Goal: Task Accomplishment & Management: Manage account settings

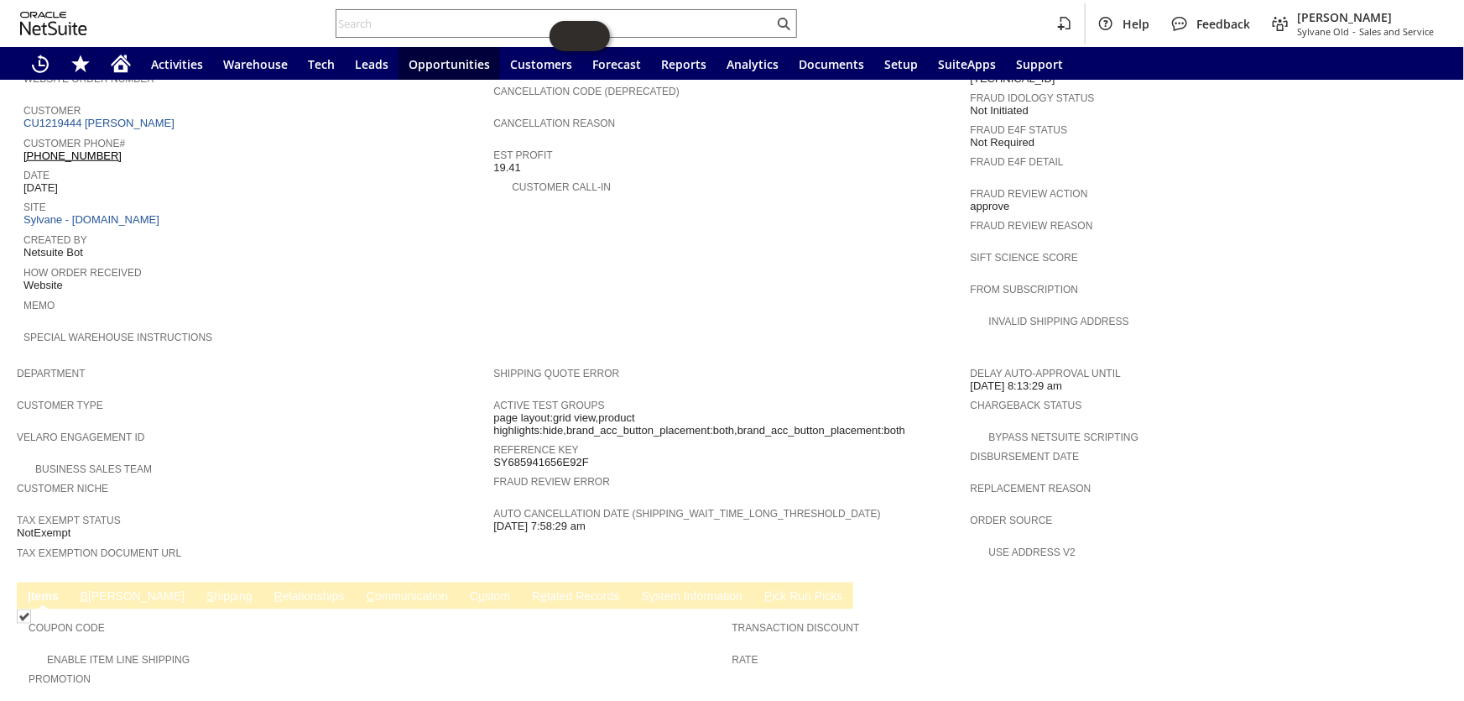
scroll to position [839, 0]
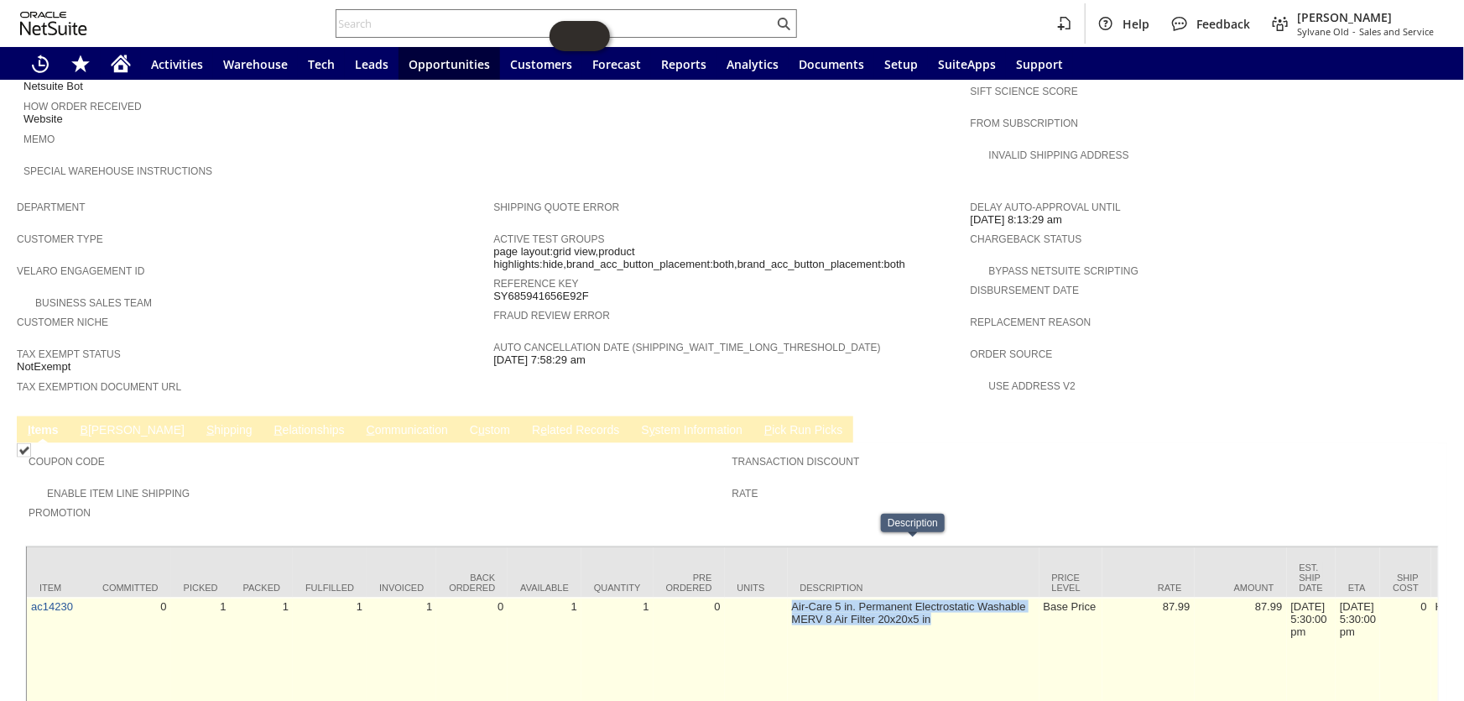
drag, startPoint x: 937, startPoint y: 560, endPoint x: 794, endPoint y: 552, distance: 143.7
click at [794, 597] on td "Air-Care 5 in. Permanent Electrostatic Washable MERV 8 Air Filter 20x20x5 in" at bounding box center [914, 650] width 252 height 106
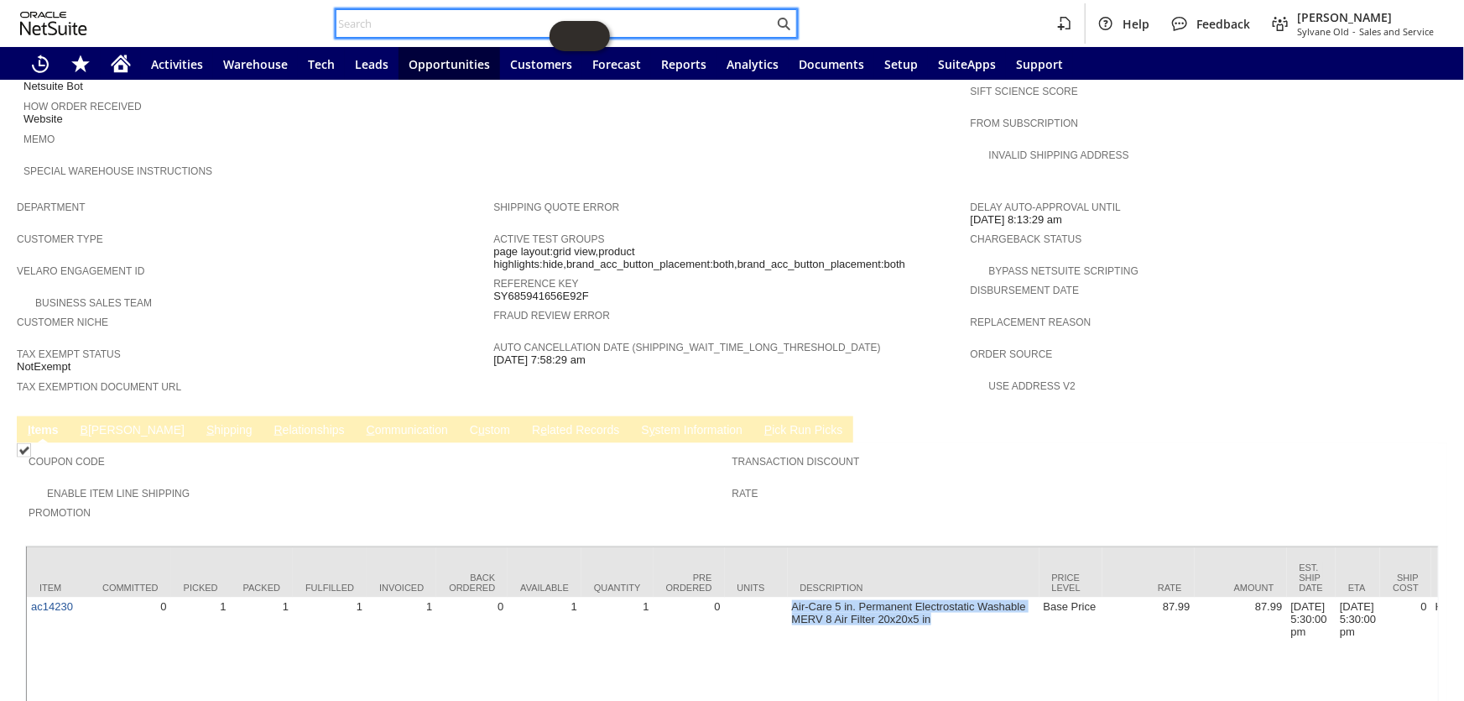
click at [410, 17] on input "text" at bounding box center [554, 23] width 437 height 20
paste input "S1351130"
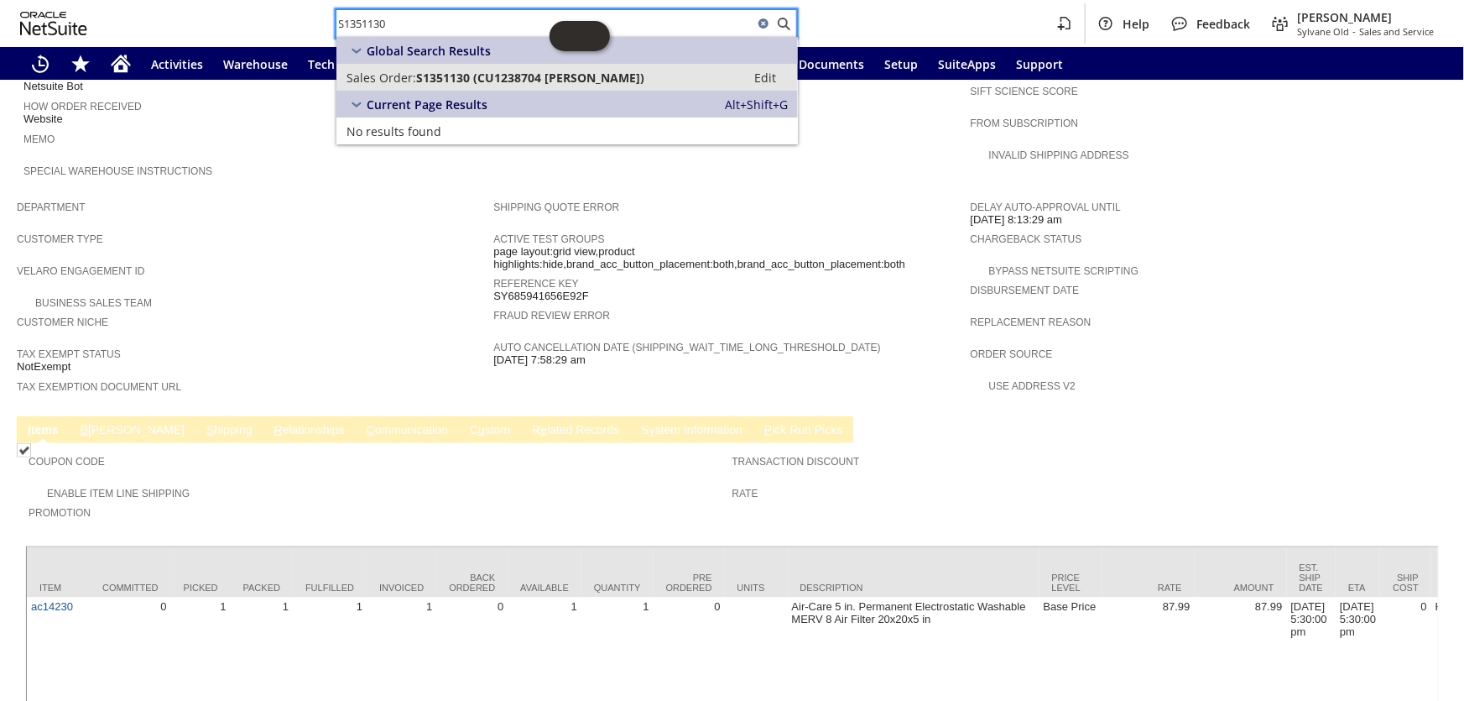
type input "S1351130"
click at [520, 76] on span "S1351130 (CU1238704 Kiran N Patel)" at bounding box center [530, 78] width 228 height 16
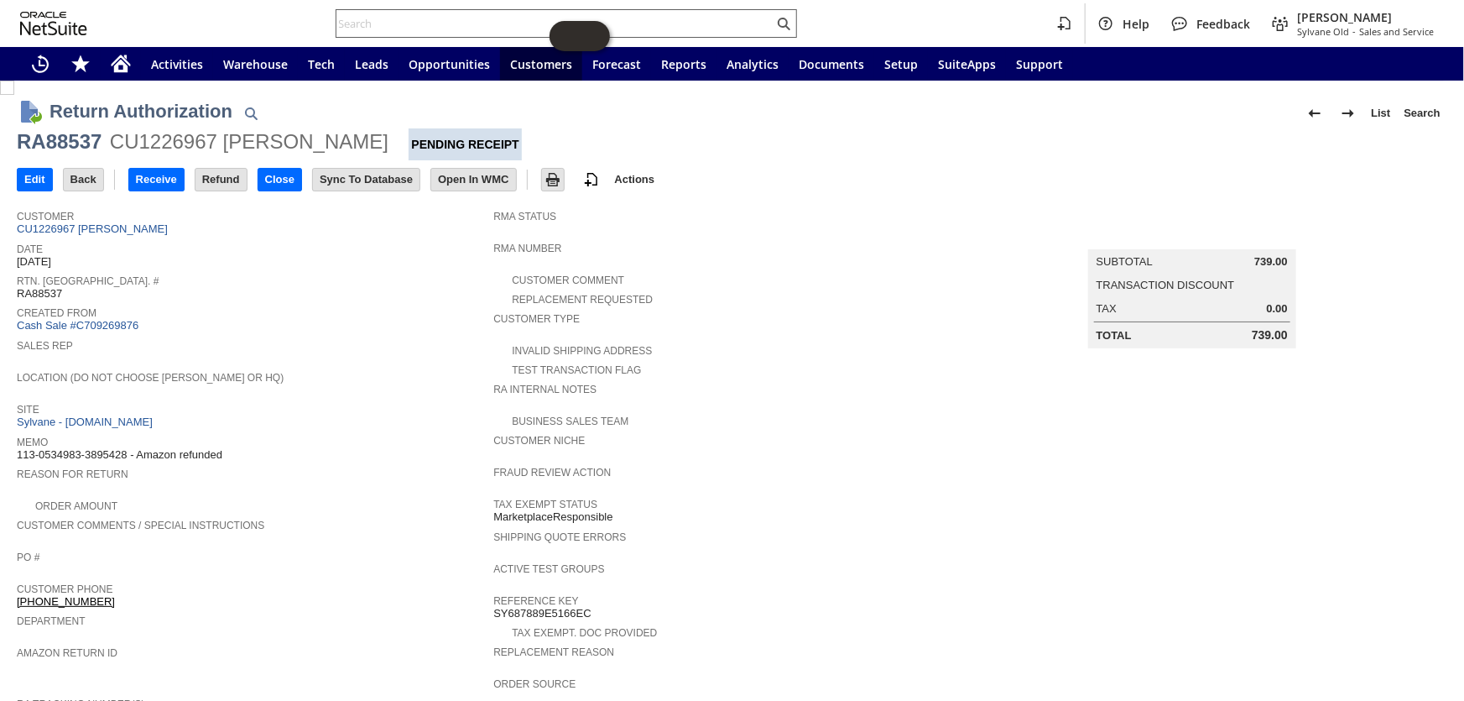
click at [487, 29] on input "text" at bounding box center [554, 23] width 437 height 20
paste input "114-0225878-8303455"
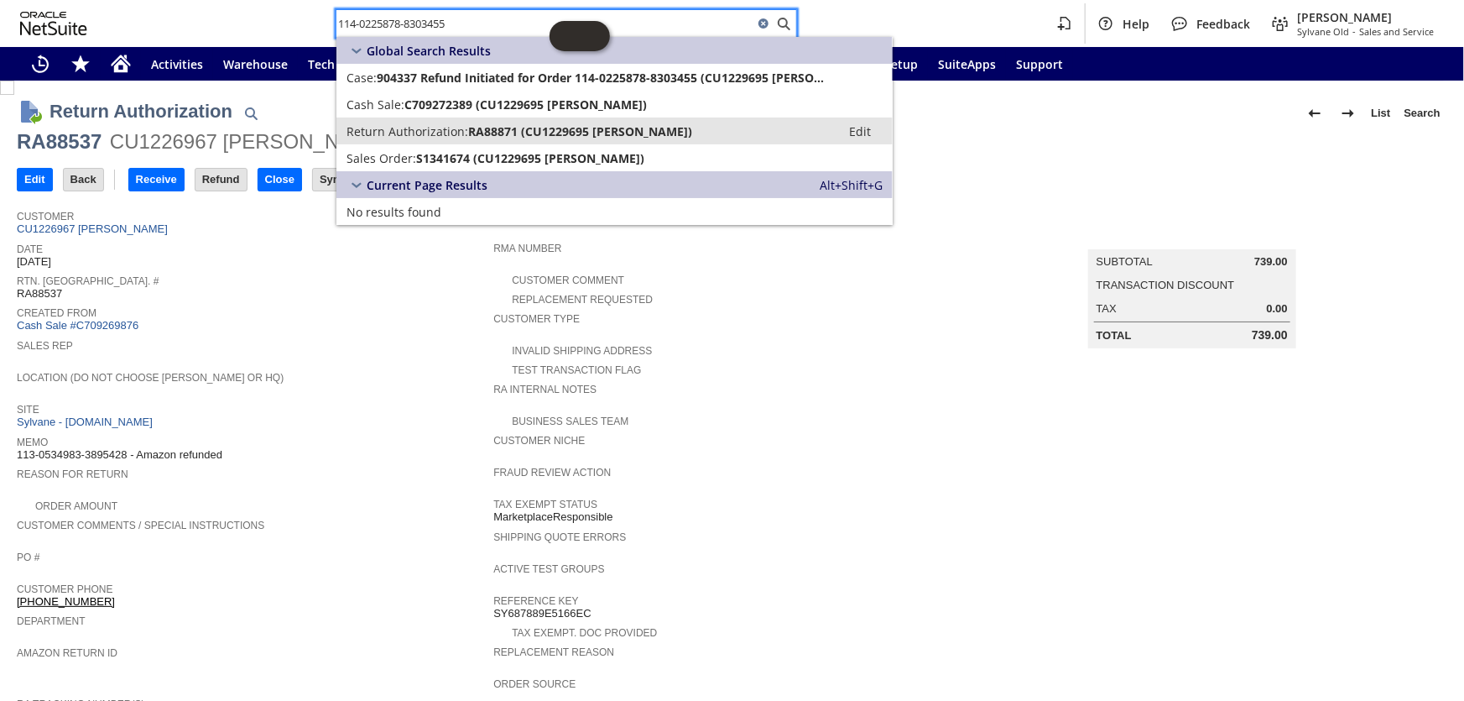
type input "114-0225878-8303455"
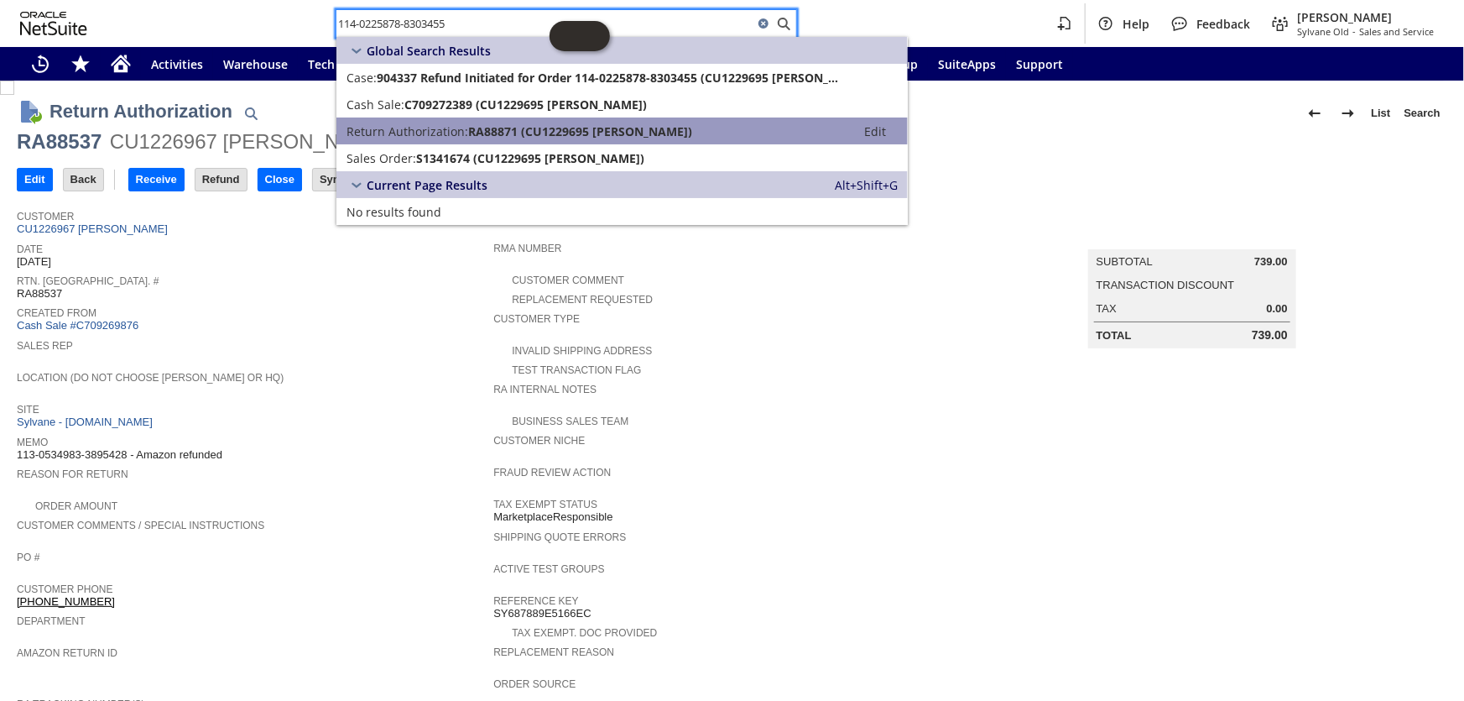
click at [505, 124] on span "RA88871 (CU1229695 Ricardo Paz)" at bounding box center [580, 131] width 224 height 16
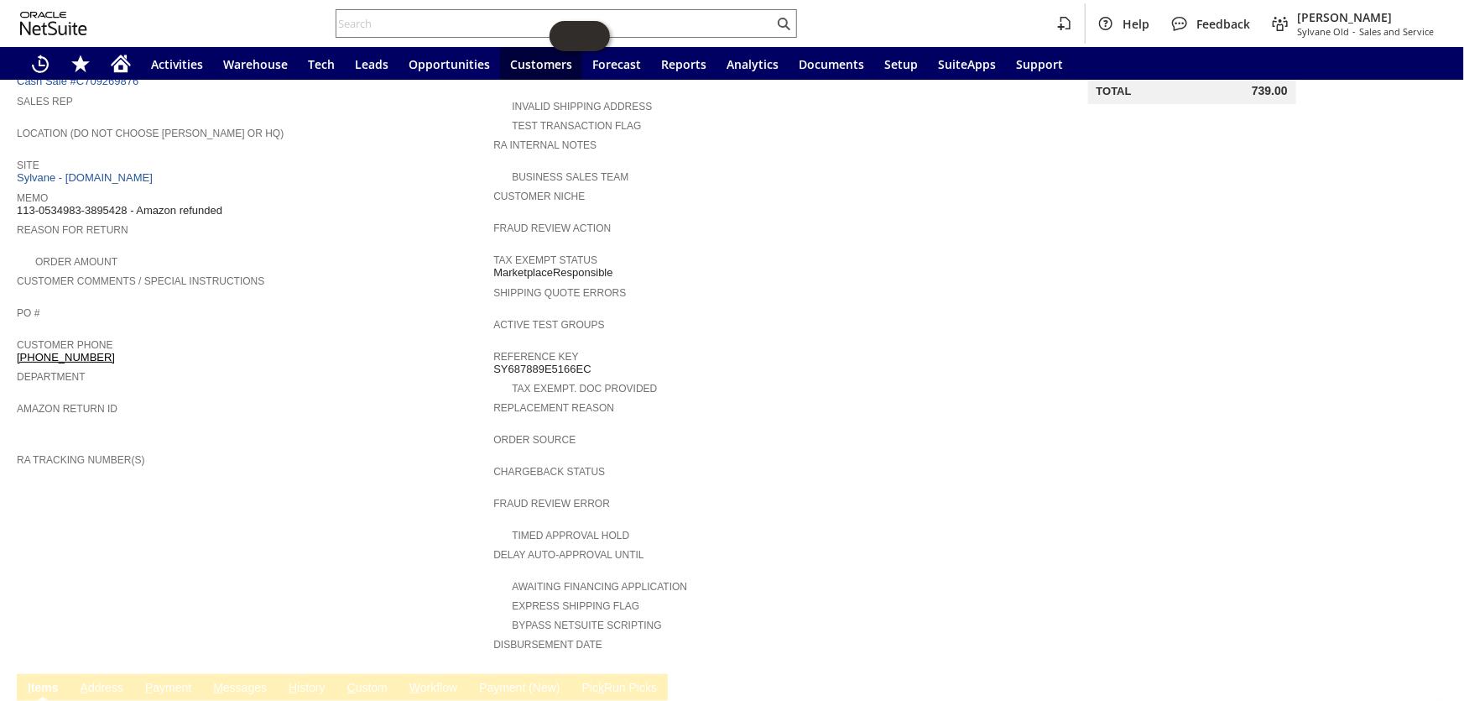
drag, startPoint x: 294, startPoint y: 342, endPoint x: 253, endPoint y: 314, distance: 50.0
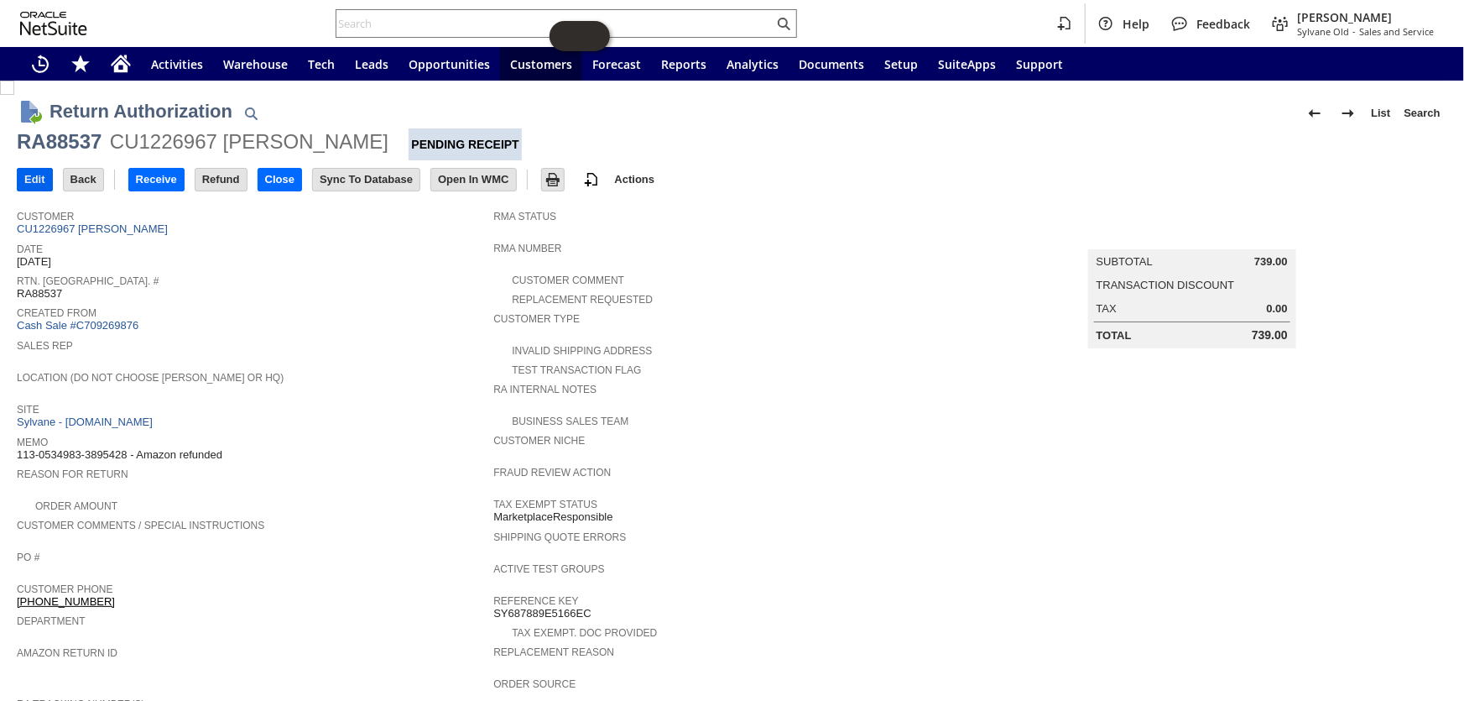
click at [34, 185] on input "Edit" at bounding box center [35, 180] width 34 height 22
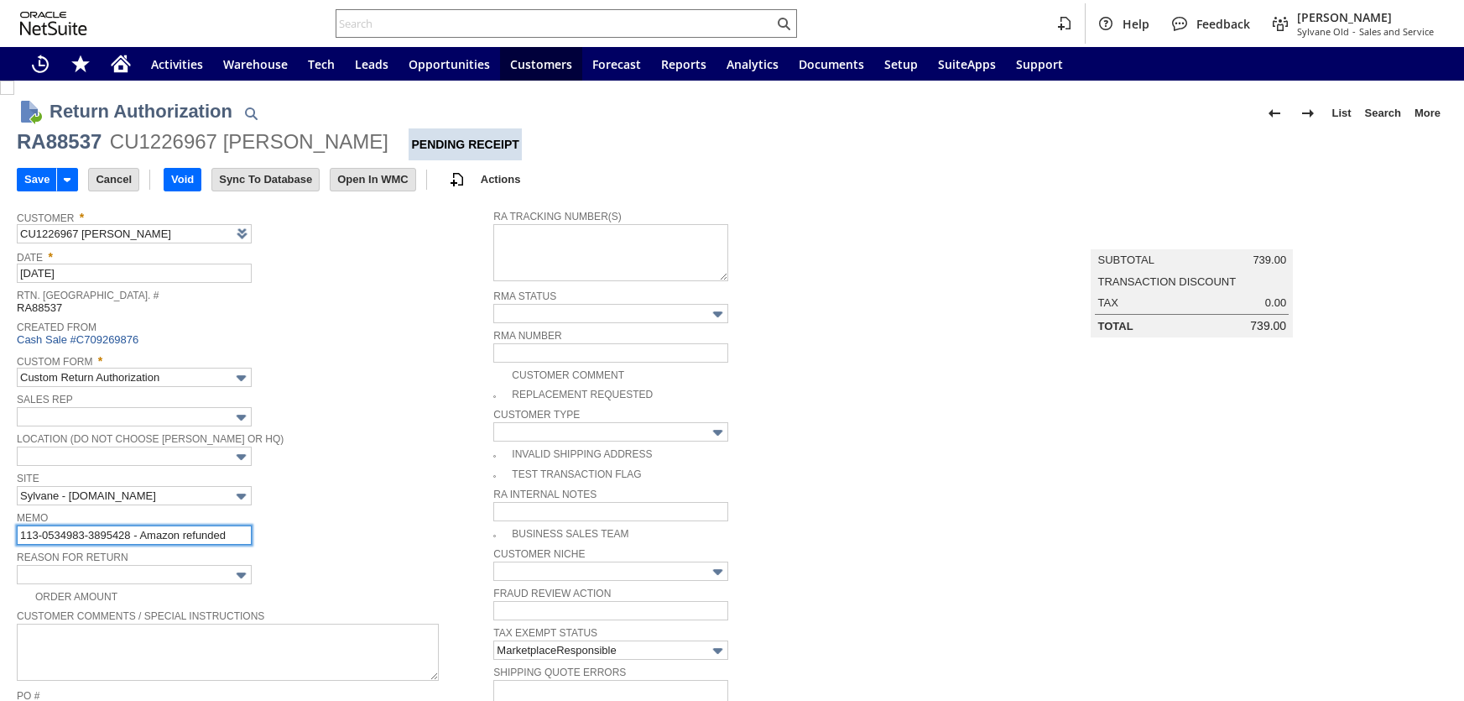
click at [236, 530] on input "113-0534983-3895428 - Amazon refunded" at bounding box center [134, 534] width 235 height 19
click at [239, 532] on input "113-0534983-3895428 - Amazon refunded" at bounding box center [134, 534] width 235 height 19
paste input "SAFE-T CLAIM WON"
type input "113-0534983-3895428 - Amazon refunded-SAFE-T CLAIM WON"
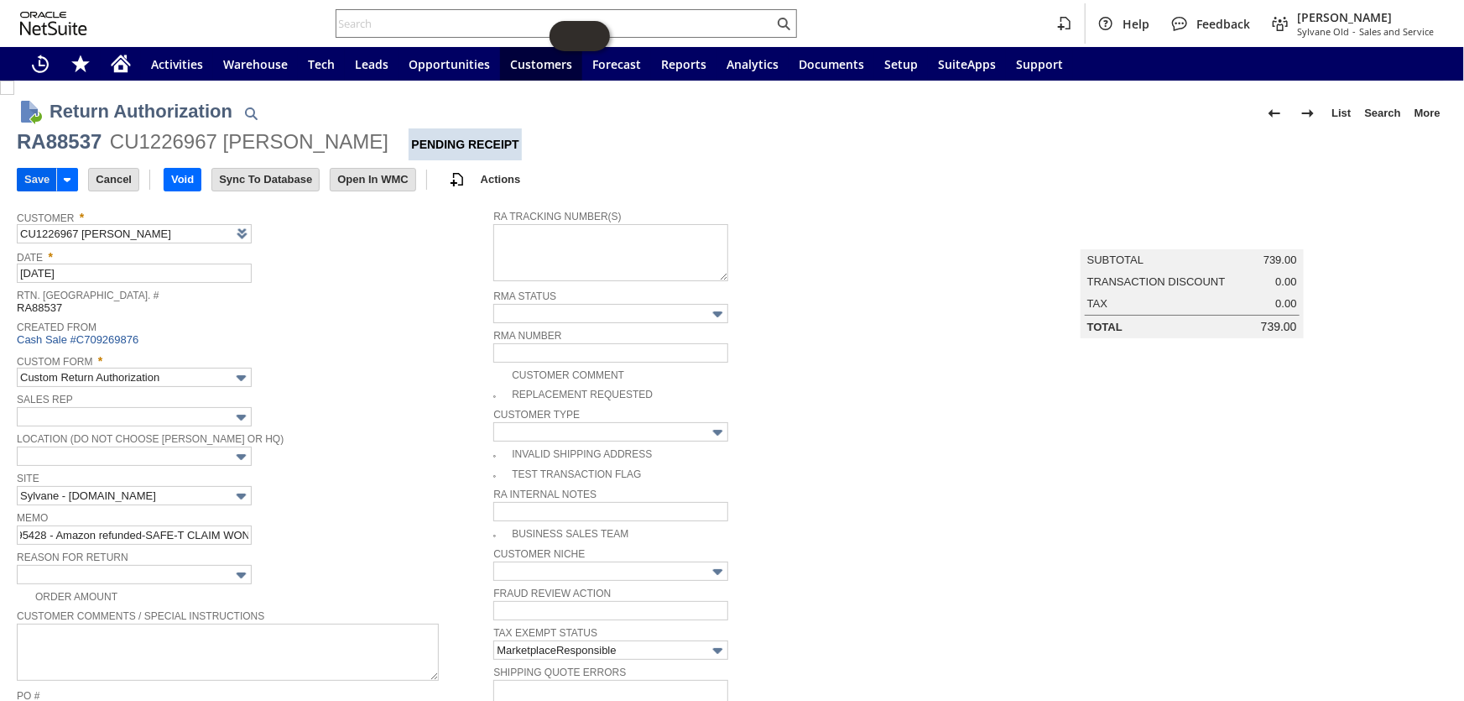
scroll to position [0, 0]
click at [30, 175] on input "Save" at bounding box center [37, 180] width 39 height 22
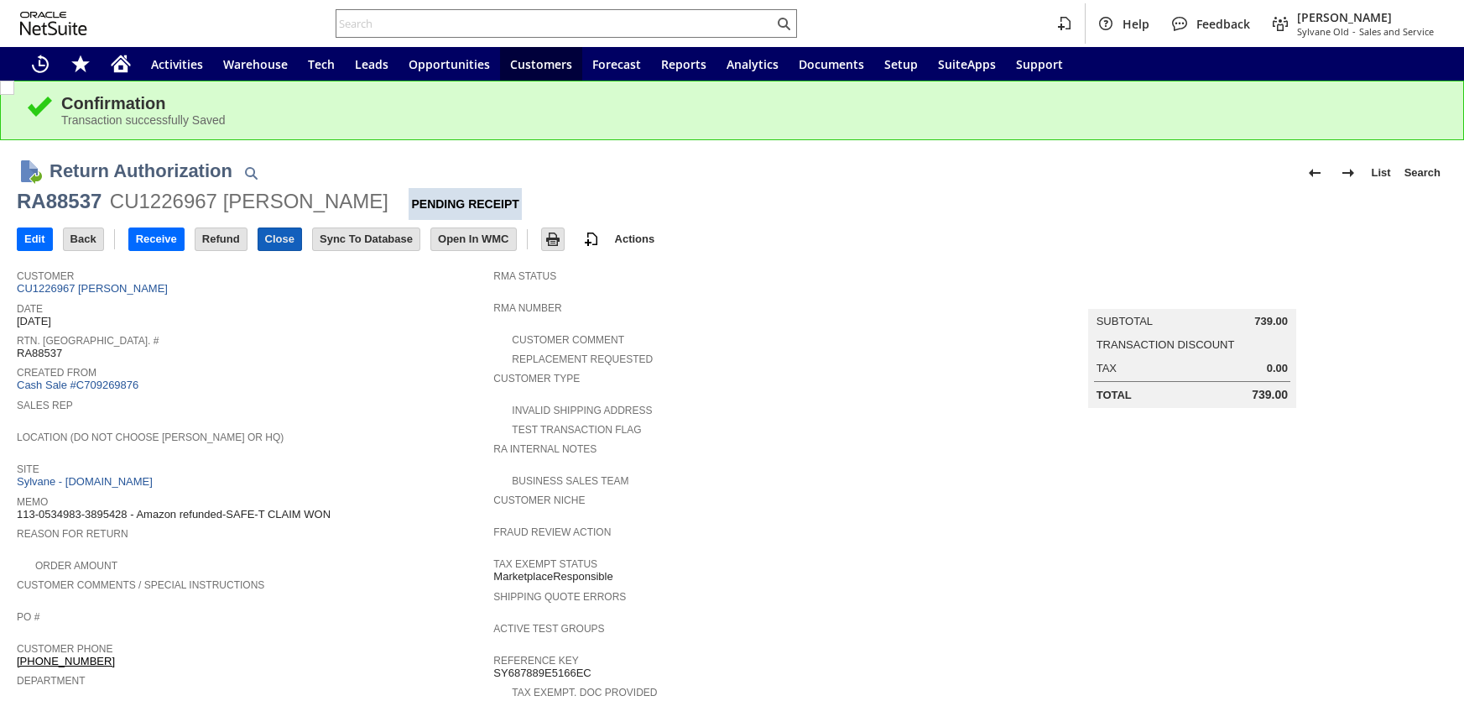
click at [280, 235] on input "Close" at bounding box center [279, 239] width 43 height 22
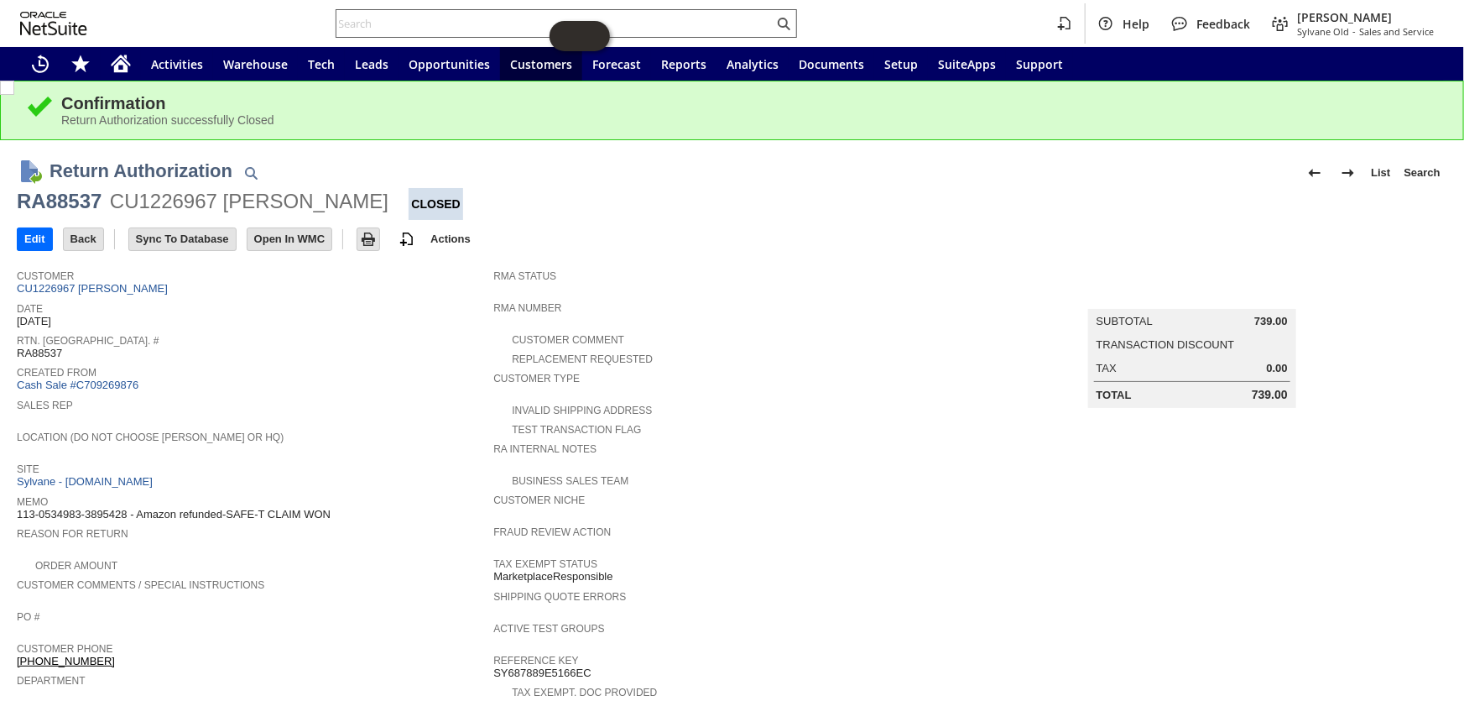
click at [478, 29] on input "text" at bounding box center [554, 23] width 437 height 20
paste input "1ZJ74J529064351325"
type input "1ZJ74J529064351325"
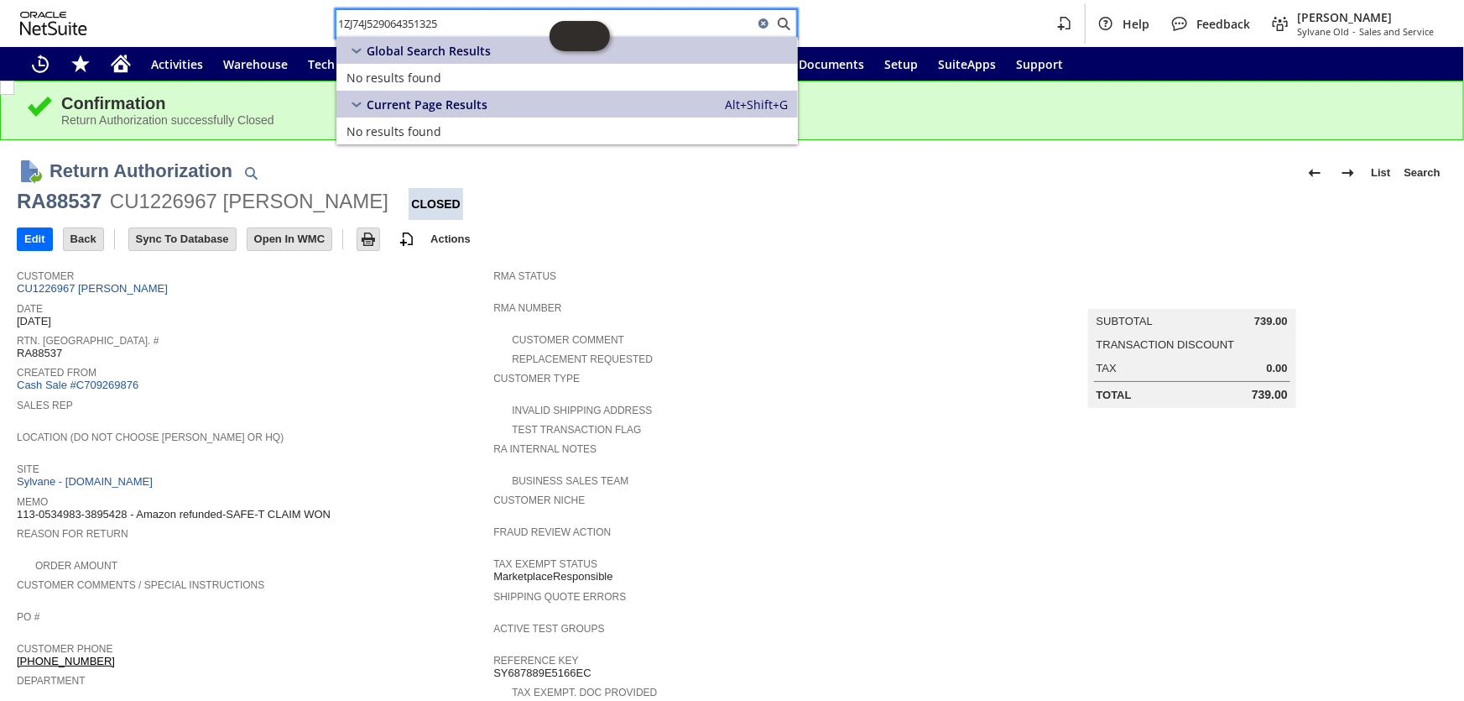
drag, startPoint x: 466, startPoint y: 33, endPoint x: 240, endPoint y: 39, distance: 226.6
click at [240, 39] on div "1ZJ74J529064351325 Help Feedback Coby Miller Sylvane Old - Sales and Service" at bounding box center [732, 23] width 1464 height 47
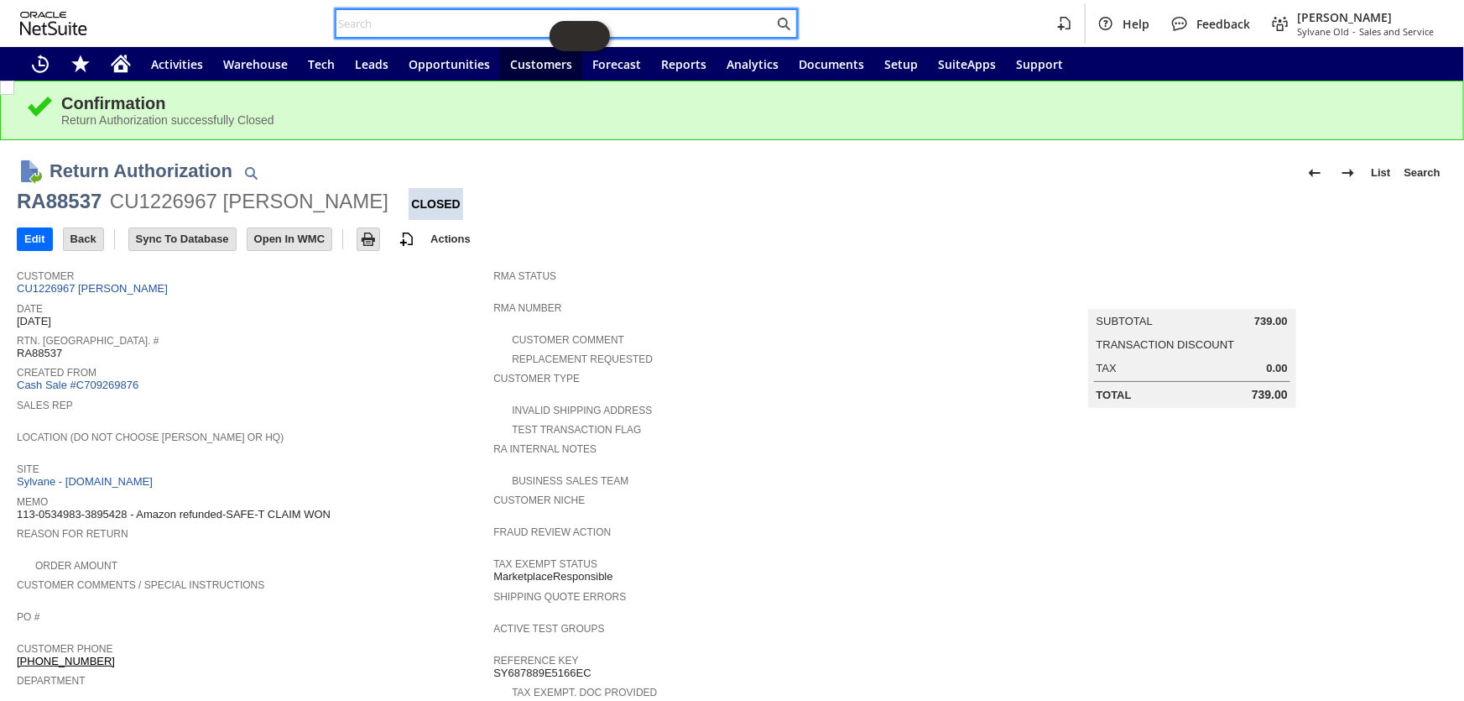
click at [404, 21] on input "text" at bounding box center [554, 23] width 437 height 20
paste input "111-0796698-7815430"
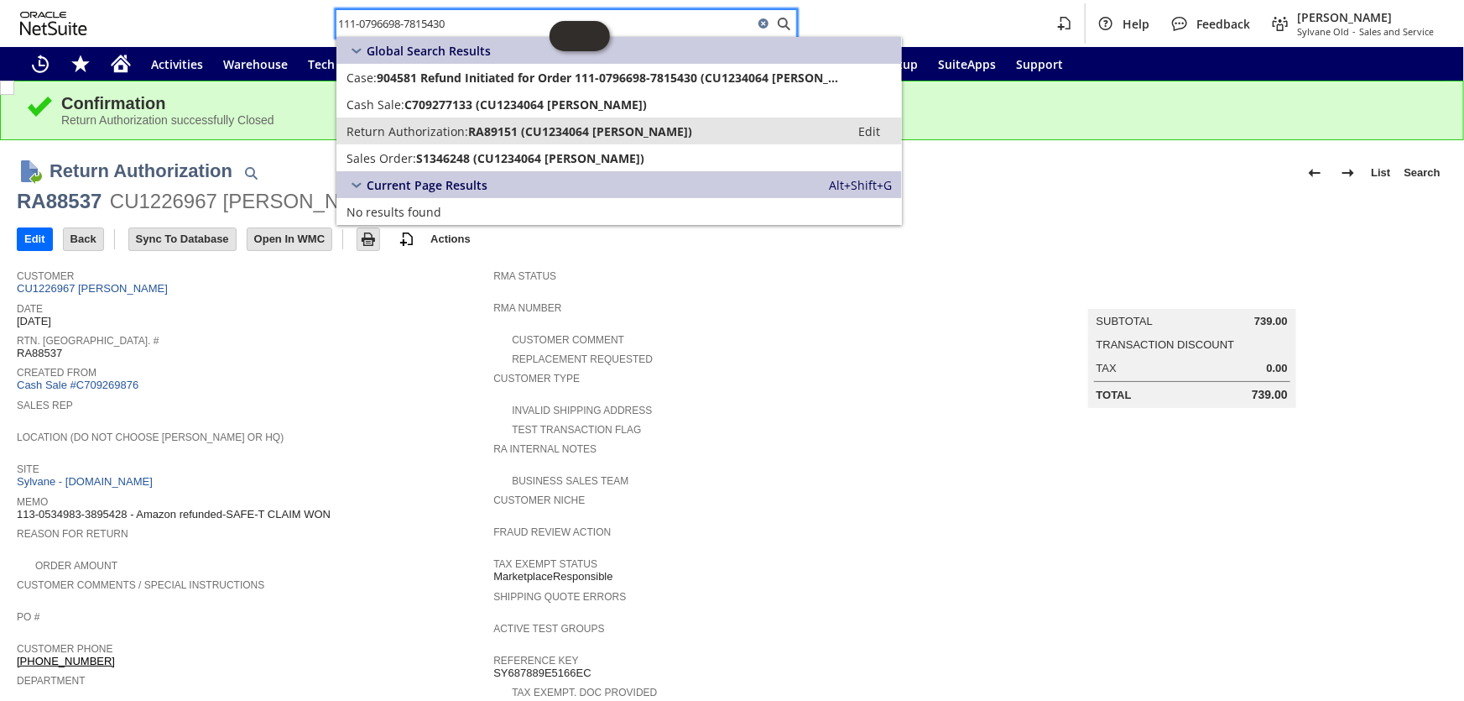
type input "111-0796698-7815430"
click at [476, 137] on span "RA89151 (CU1234064 Carla Linehan)" at bounding box center [580, 131] width 224 height 16
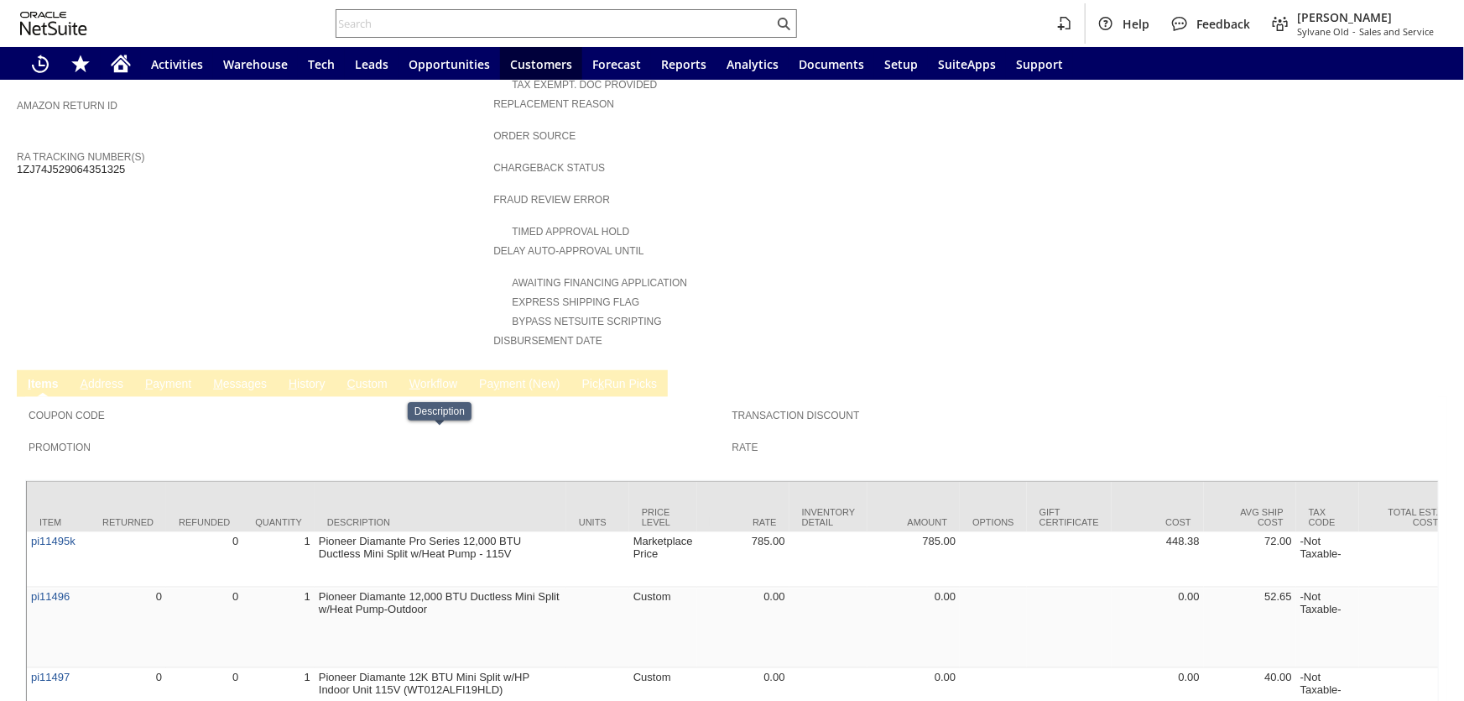
scroll to position [385, 0]
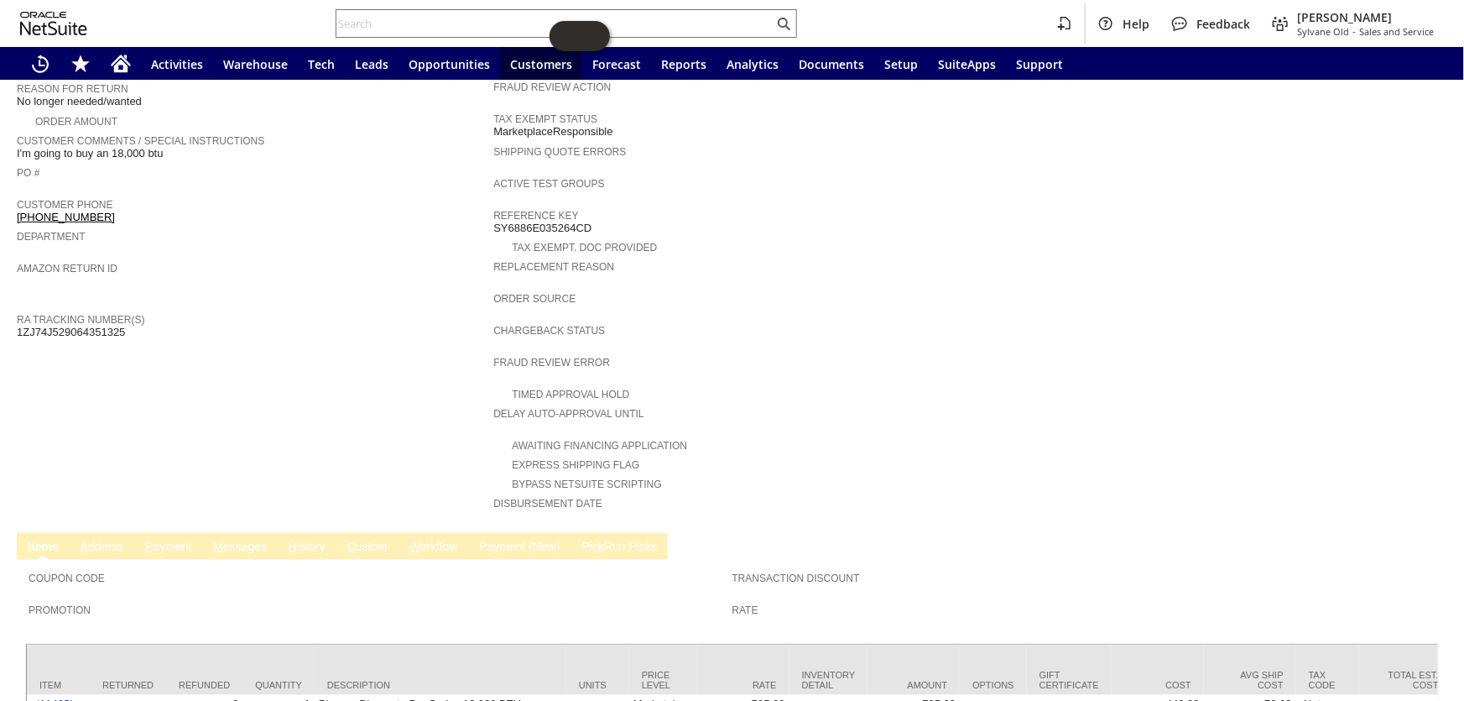
click at [47, 326] on span "1ZJ74J529064351325" at bounding box center [71, 332] width 108 height 13
copy span "1ZJ74J529064351325"
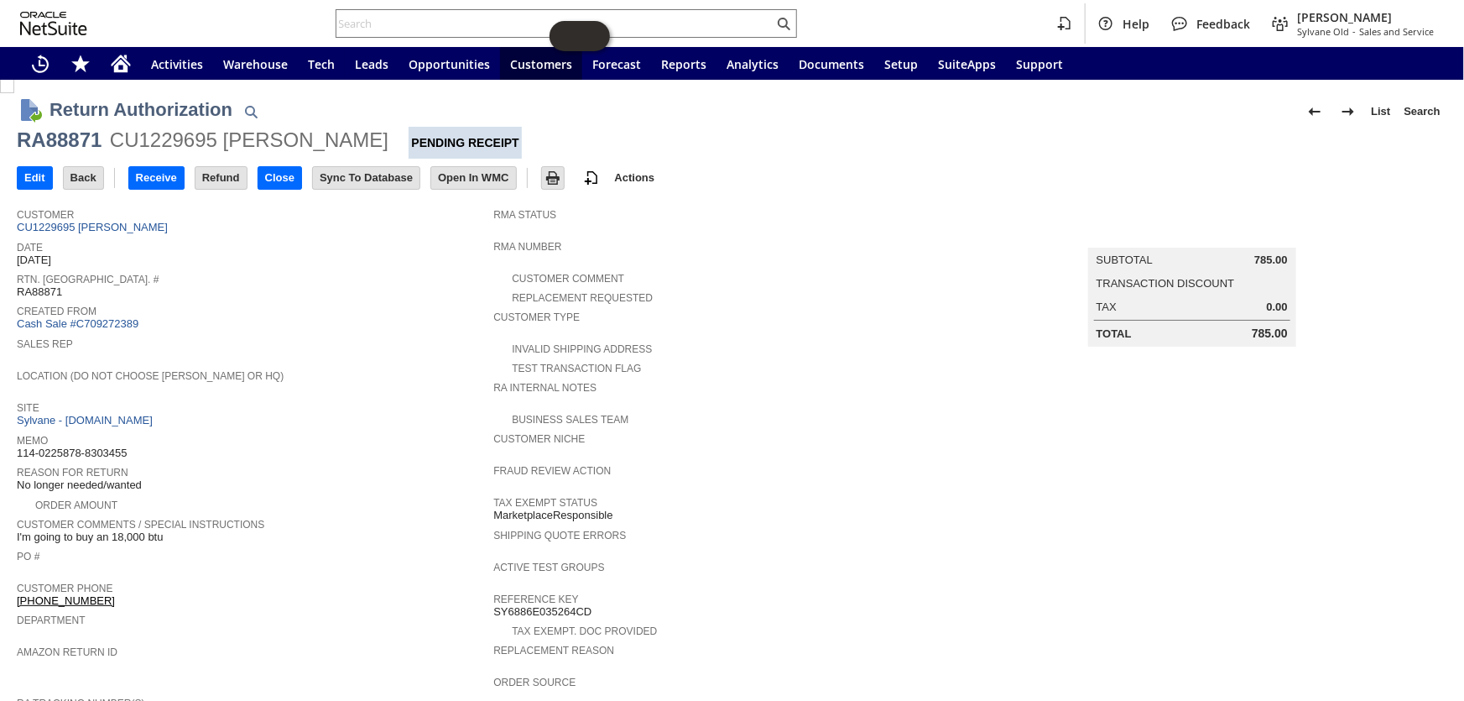
scroll to position [0, 0]
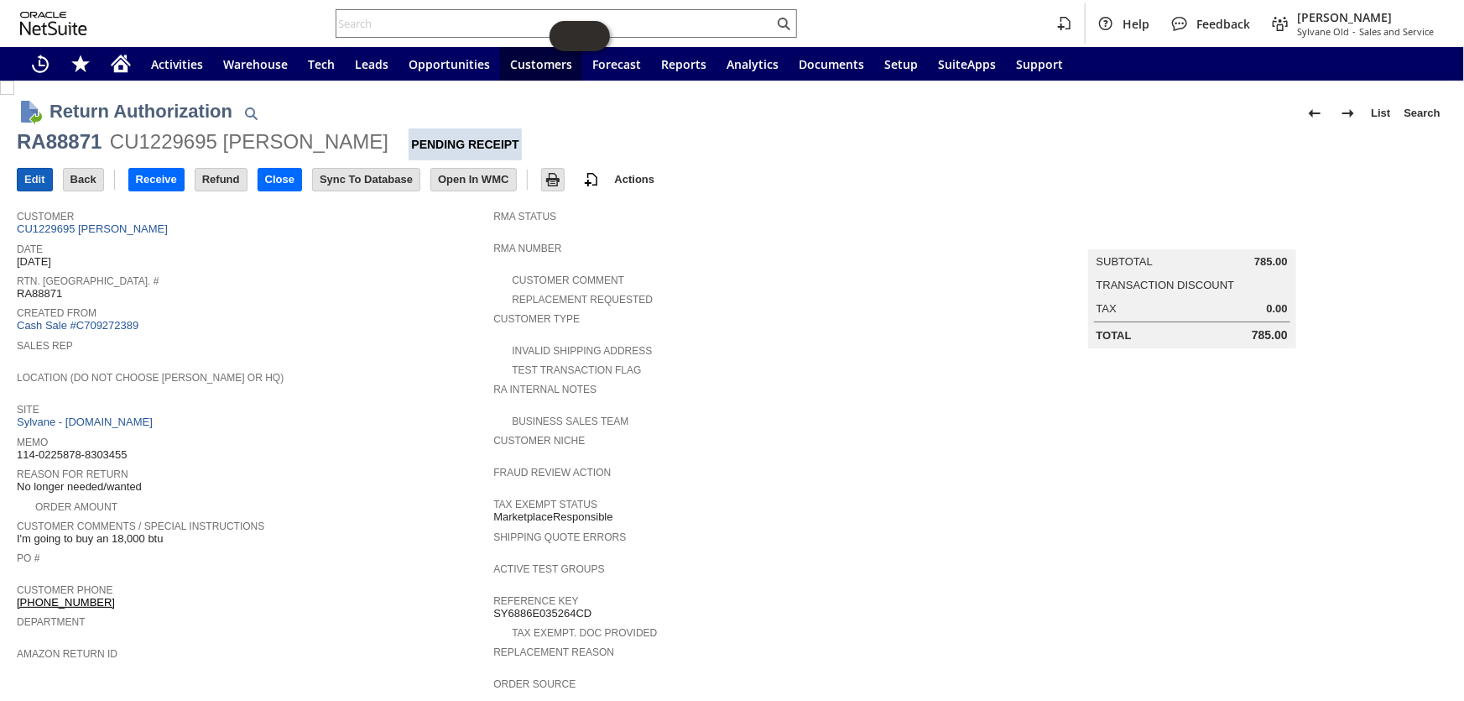
click at [20, 176] on input "Edit" at bounding box center [35, 180] width 34 height 22
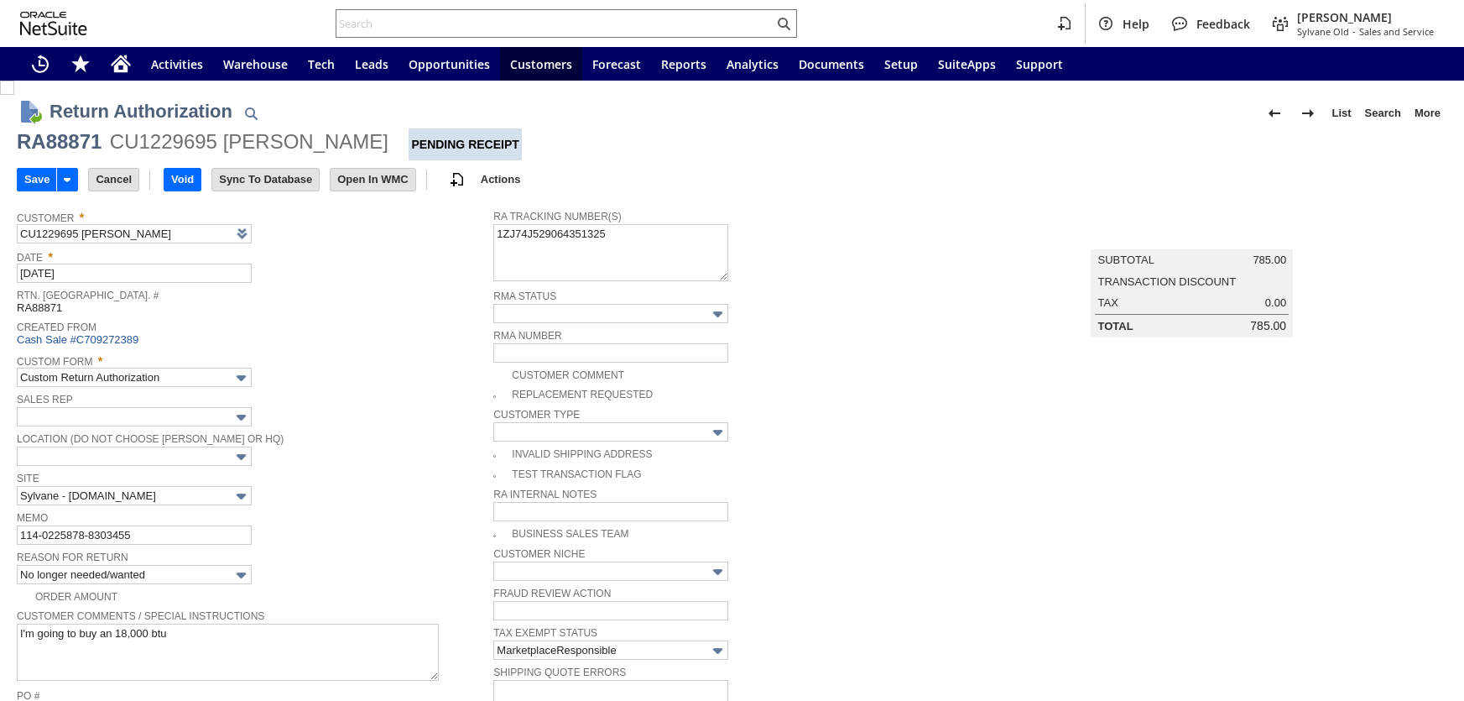
click at [165, 530] on input "114-0225878-8303455" at bounding box center [134, 534] width 235 height 19
type input "114-0225878-8303455- shows back at warehouse"
click at [47, 178] on input "Save" at bounding box center [37, 180] width 39 height 22
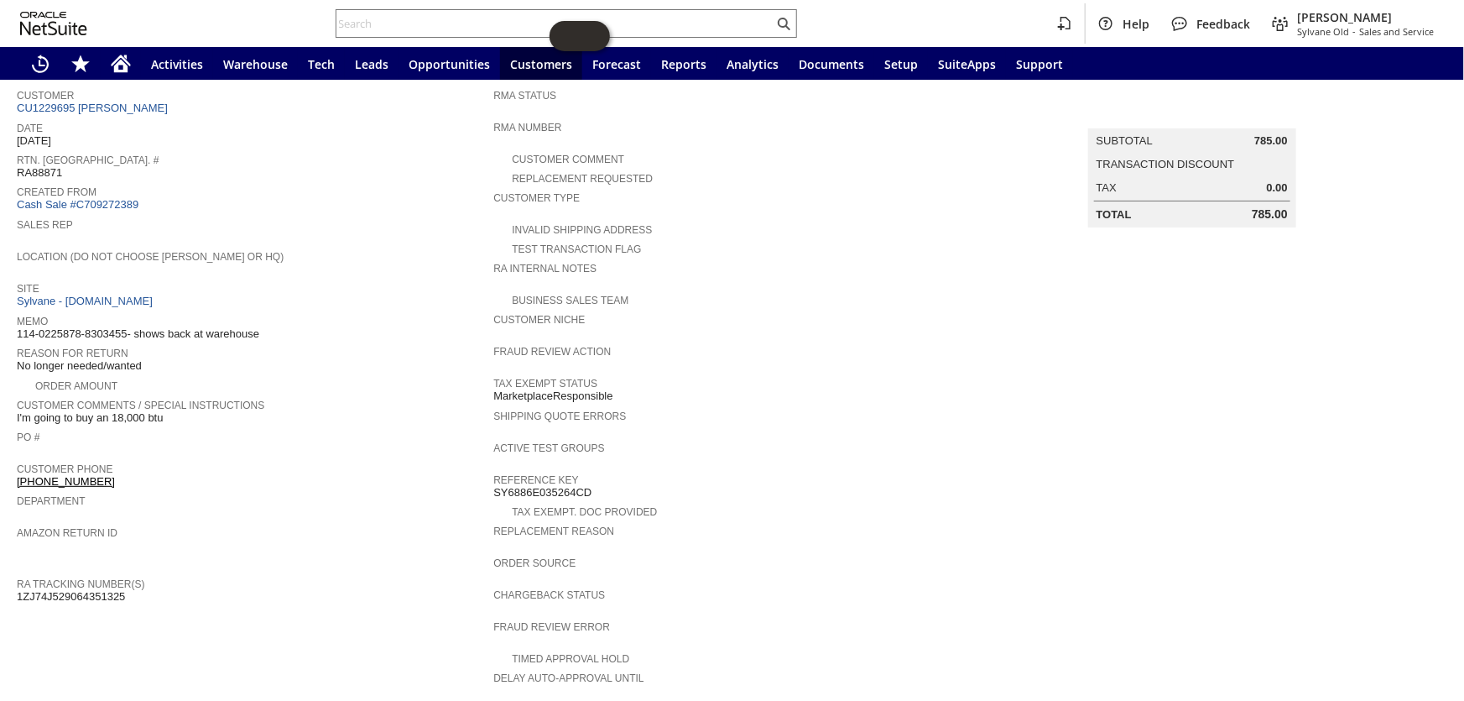
scroll to position [76, 0]
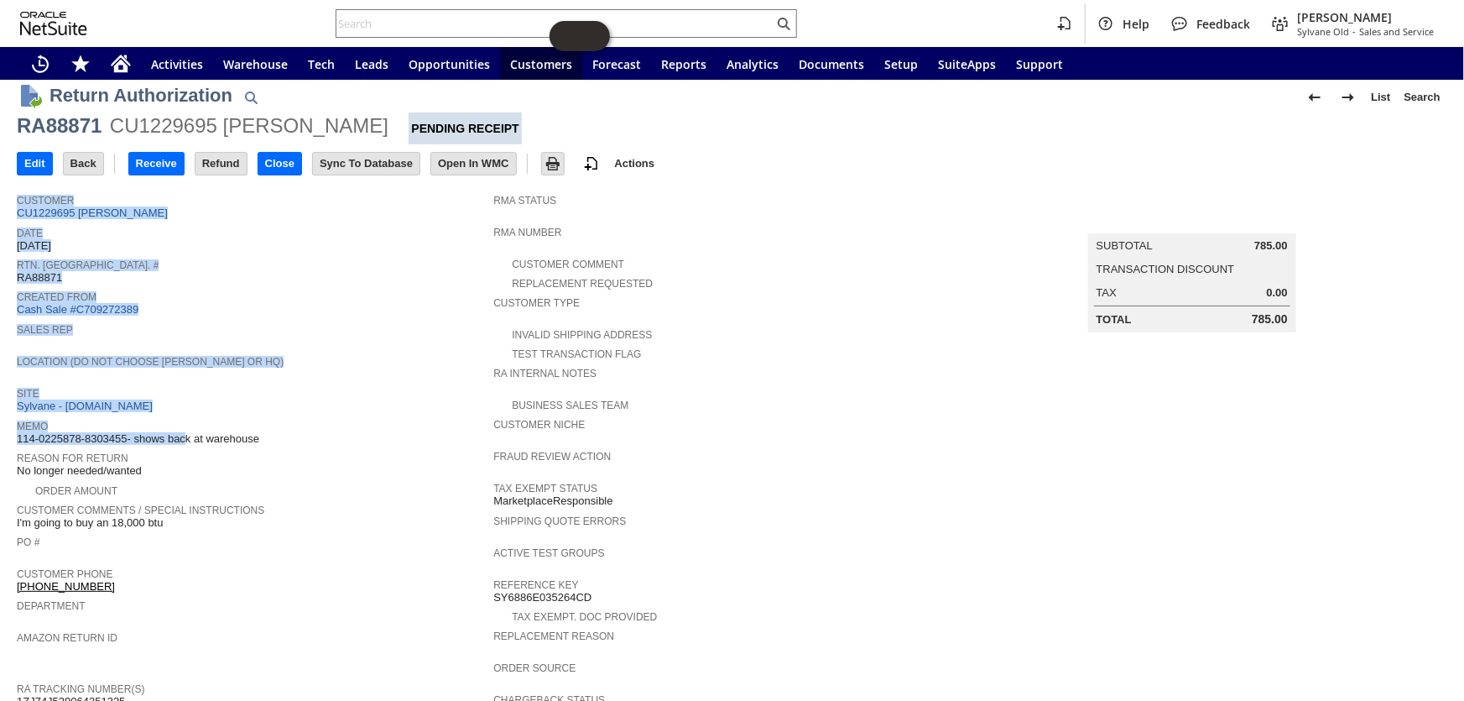
drag, startPoint x: 132, startPoint y: 425, endPoint x: 15, endPoint y: 426, distance: 116.6
click at [15, 426] on div "Return Authorization List Search RA88871 CU1229695 [PERSON_NAME] Pending Receip…" at bounding box center [732, 698] width 1464 height 1266
click at [24, 432] on span "114-0225878-8303455- shows back at warehouse" at bounding box center [138, 438] width 242 height 13
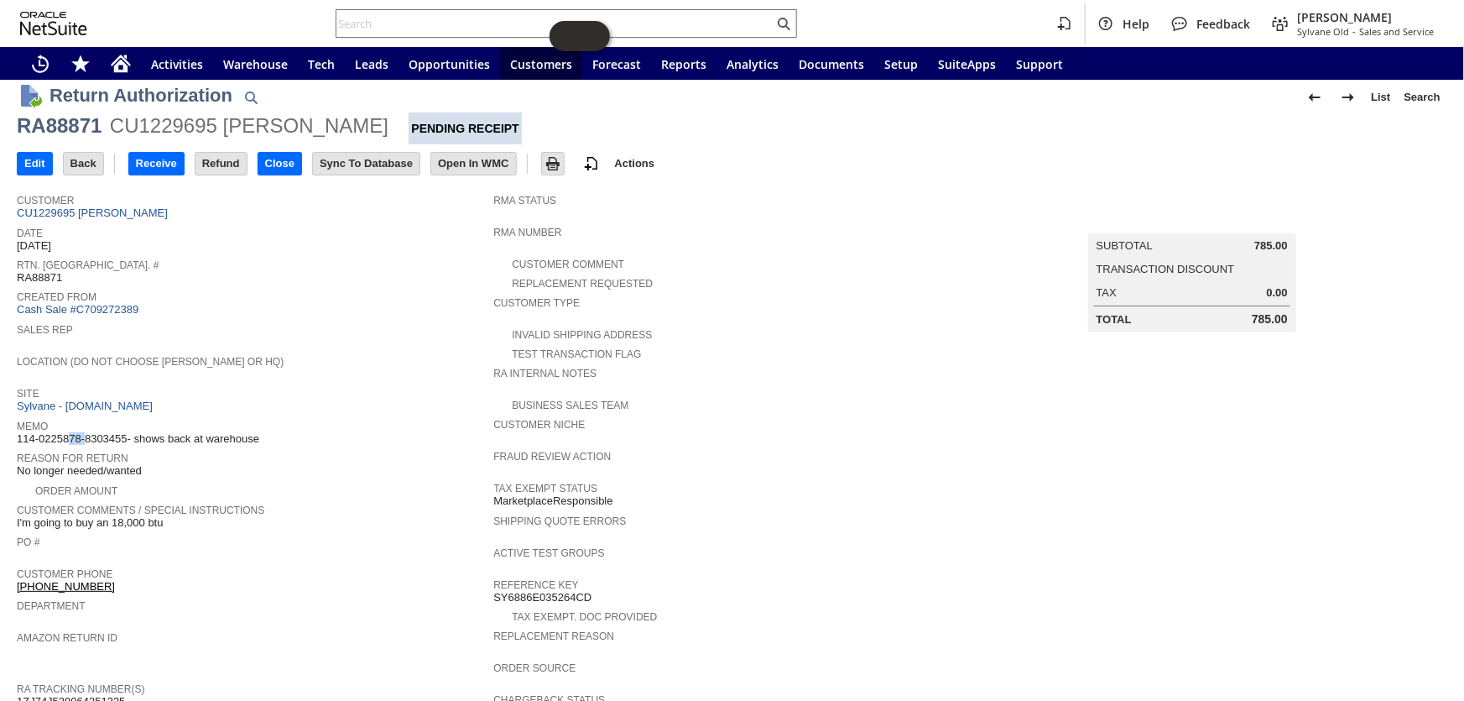
click at [24, 432] on span "114-0225878-8303455- shows back at warehouse" at bounding box center [138, 438] width 242 height 13
drag, startPoint x: 128, startPoint y: 427, endPoint x: 17, endPoint y: 428, distance: 110.7
click at [17, 432] on span "114-0225878-8303455- shows back at warehouse" at bounding box center [138, 438] width 242 height 13
copy span "114-0225878-8303455"
click at [227, 164] on input "Refund" at bounding box center [220, 164] width 51 height 22
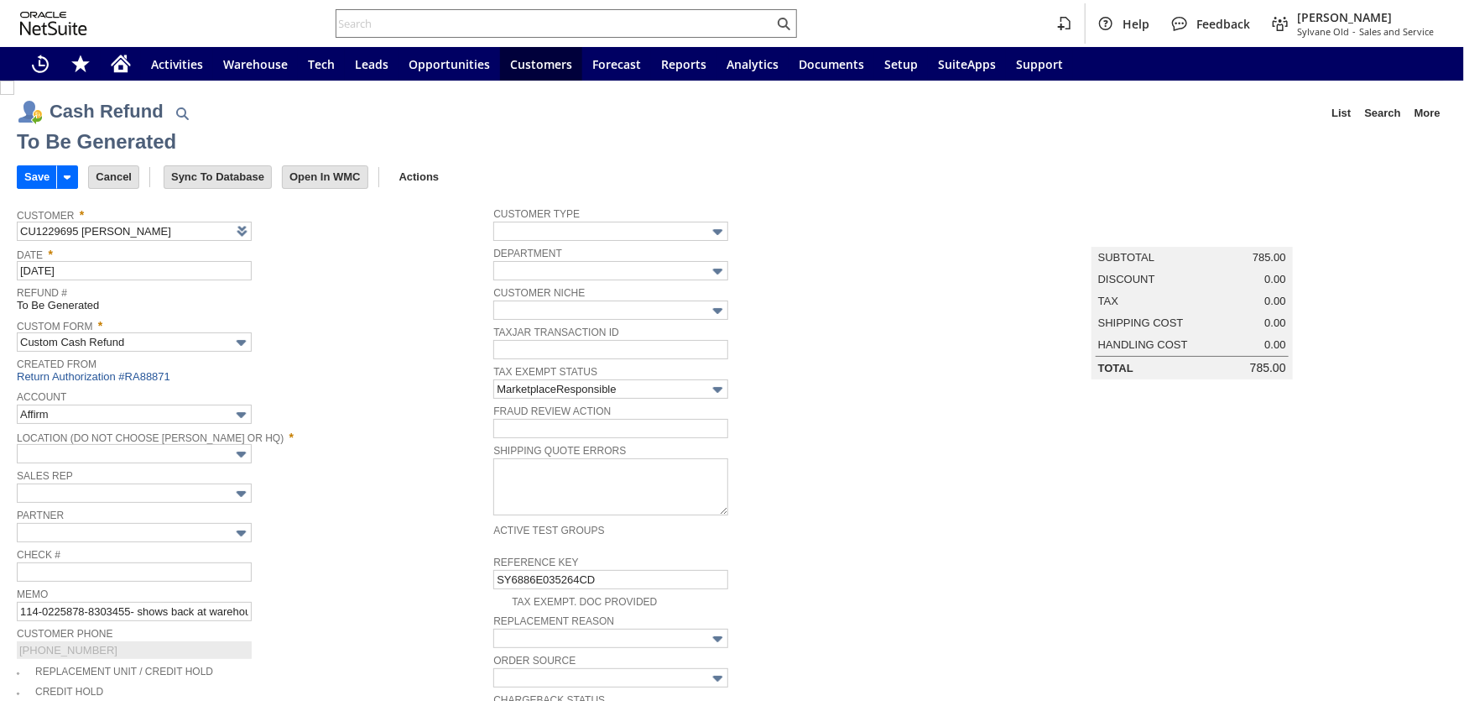
type input "Amazon Undeposited Funds"
type input "Headquarters : Head...s : Pending Testing"
click at [38, 180] on input "Save" at bounding box center [37, 177] width 39 height 22
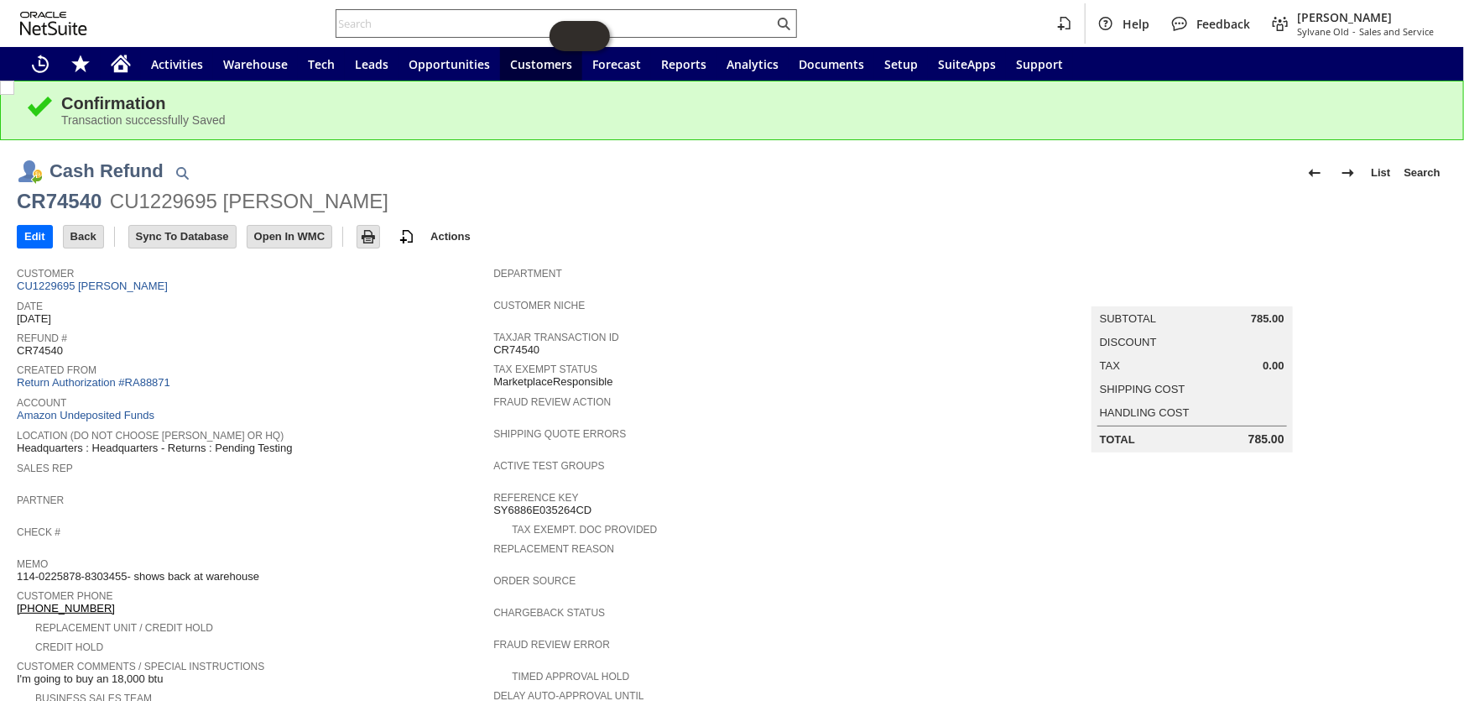
click at [478, 26] on input "text" at bounding box center [554, 23] width 437 height 20
paste input "114-3496189-0185006"
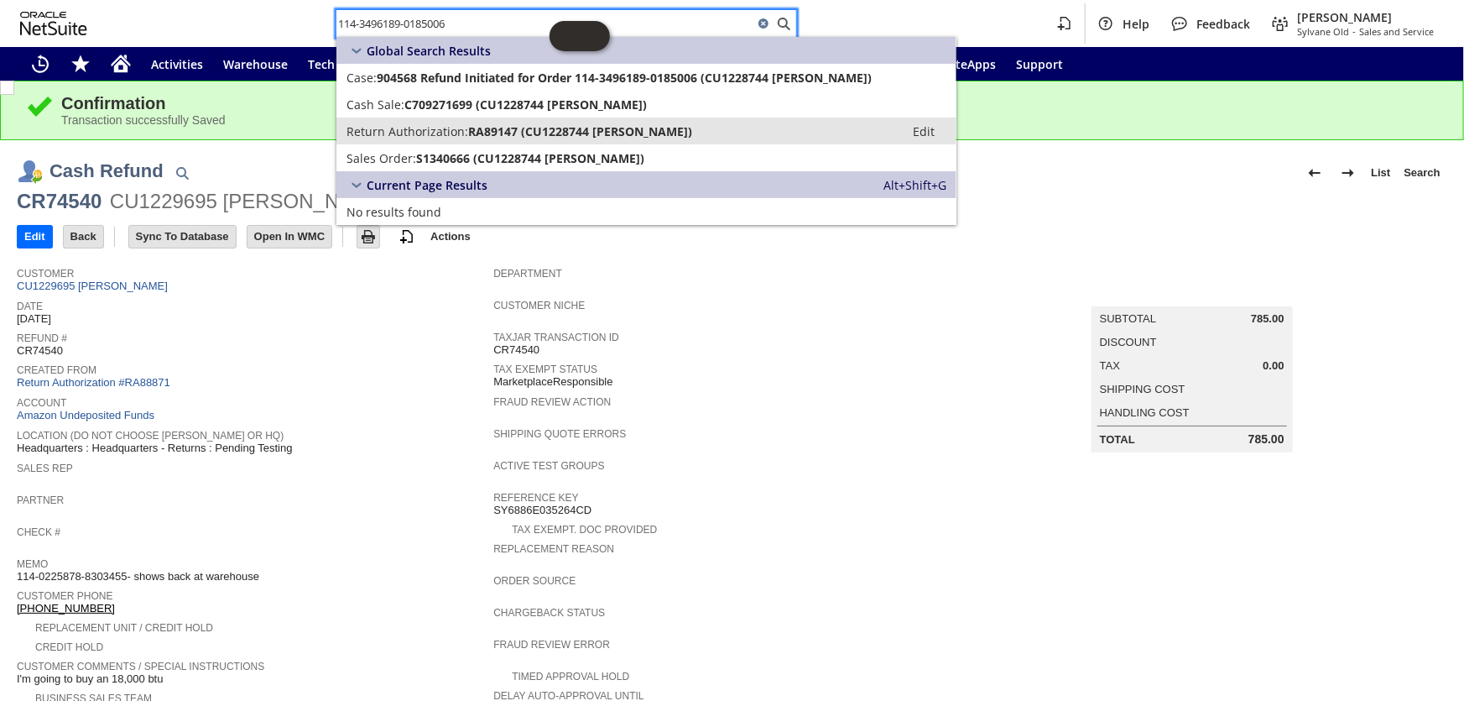
type input "114-3496189-0185006"
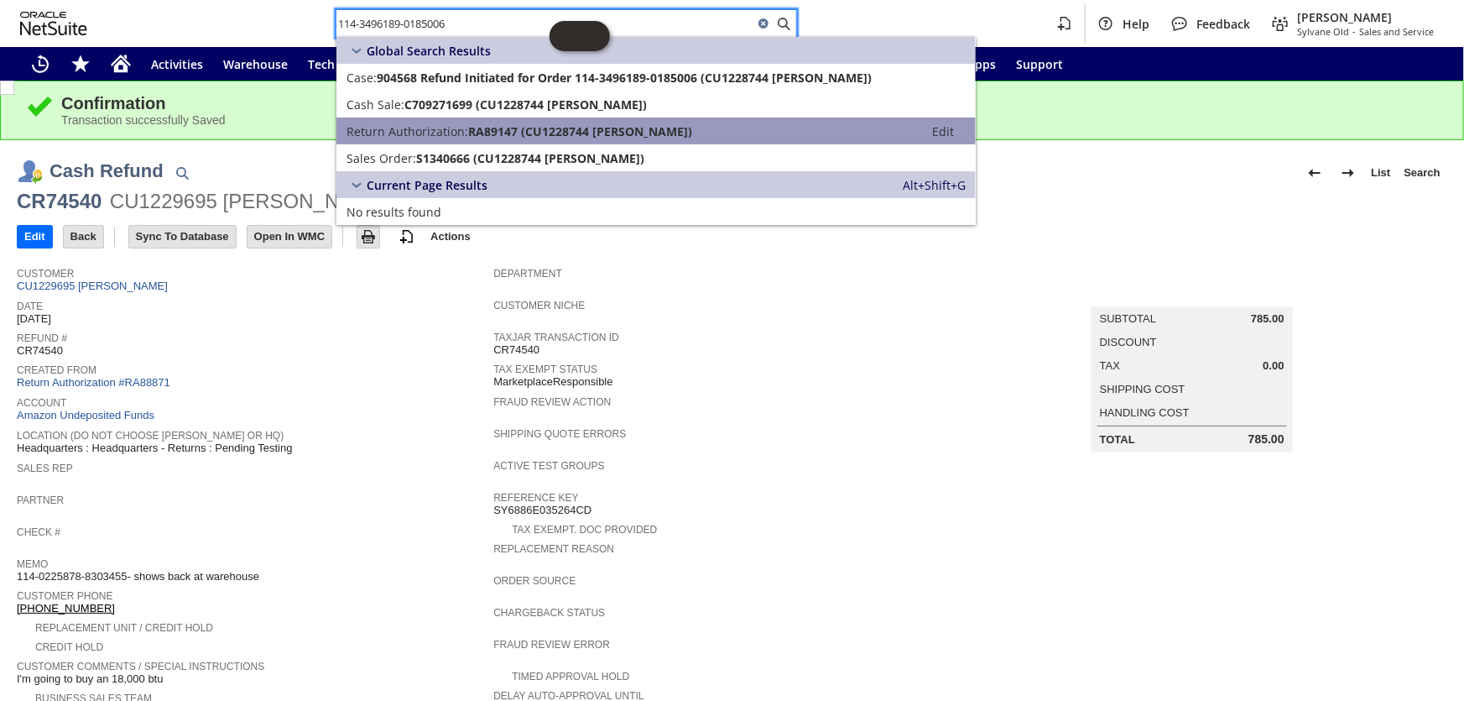
click at [513, 129] on span "RA89147 (CU1228744 Paige Lester-Goeminne)" at bounding box center [580, 131] width 224 height 16
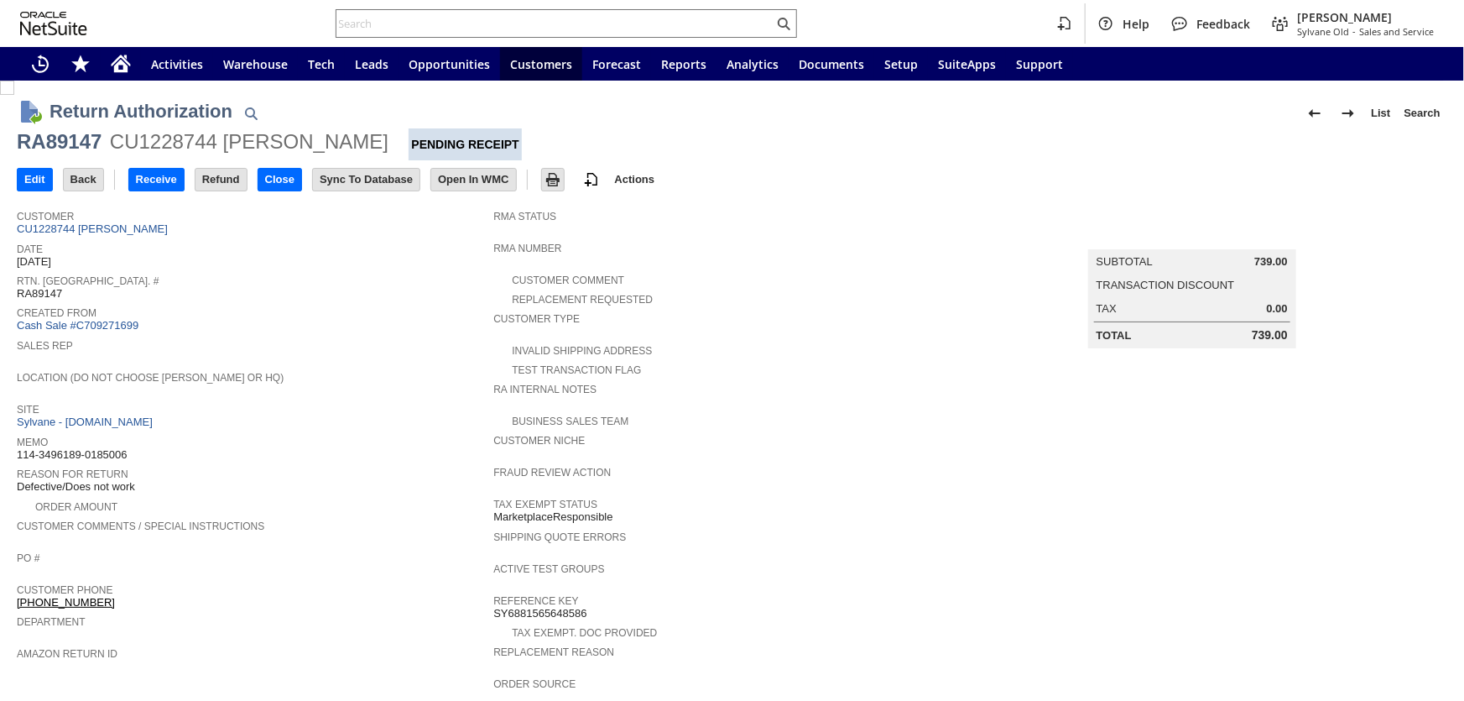
scroll to position [228, 0]
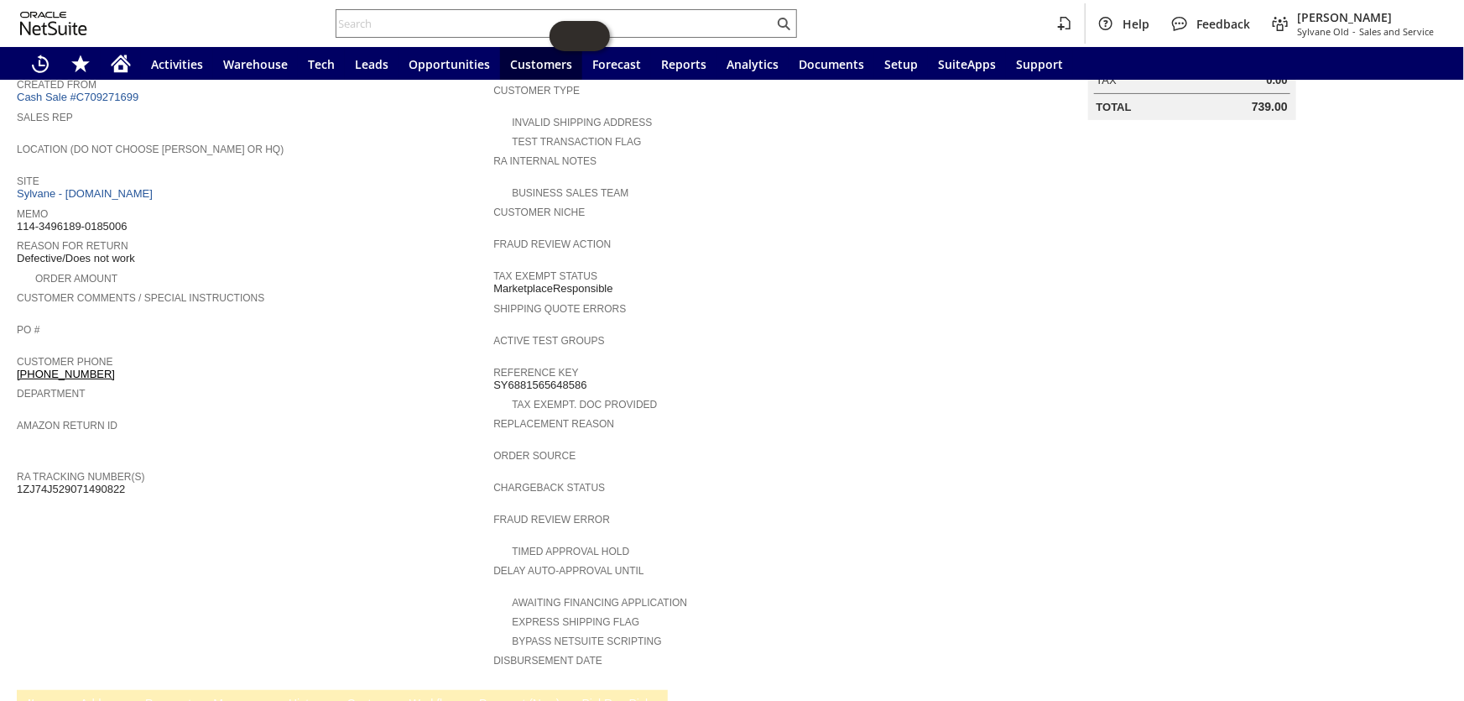
drag, startPoint x: 133, startPoint y: 465, endPoint x: 18, endPoint y: 464, distance: 115.8
click at [18, 466] on div "RA Tracking Number(s) 1ZJ74J529071490822" at bounding box center [251, 481] width 468 height 30
copy span "1ZJ74J529071490822"
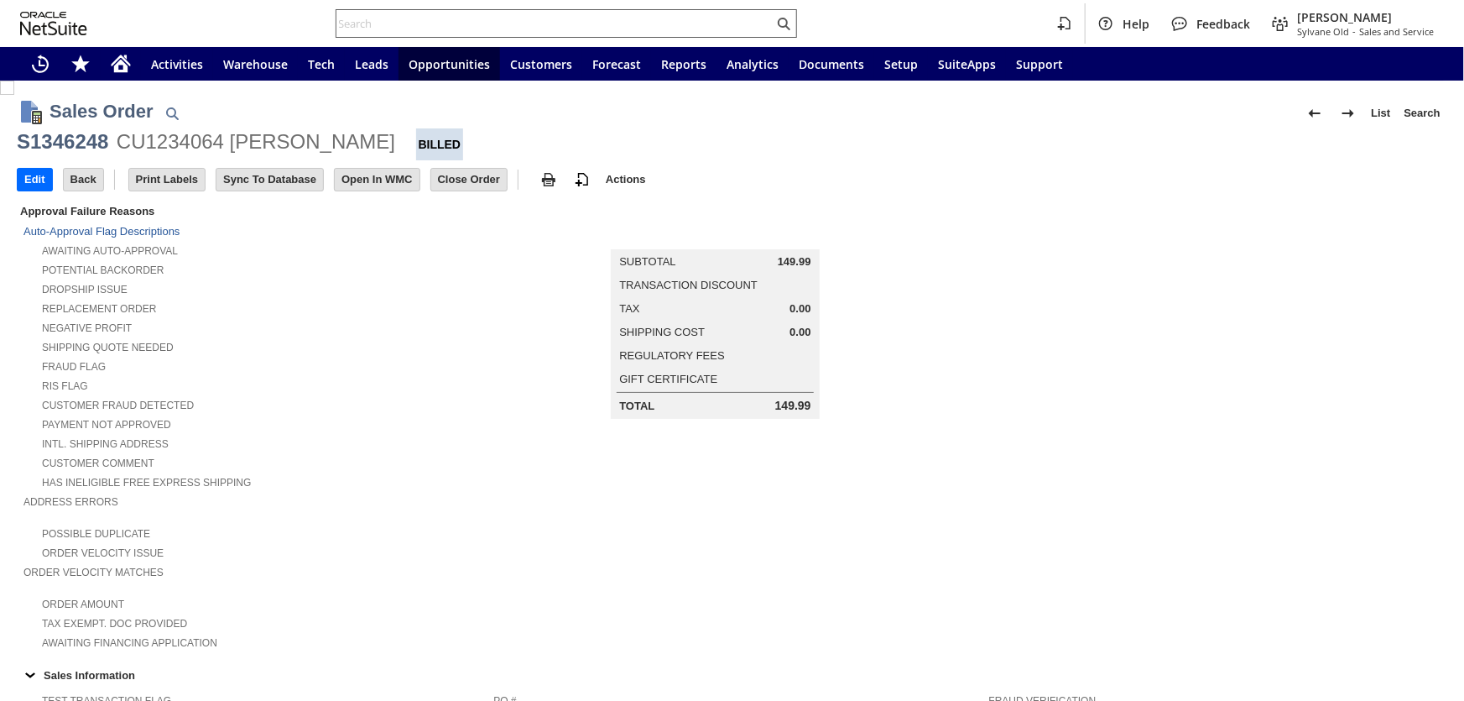
scroll to position [305, 0]
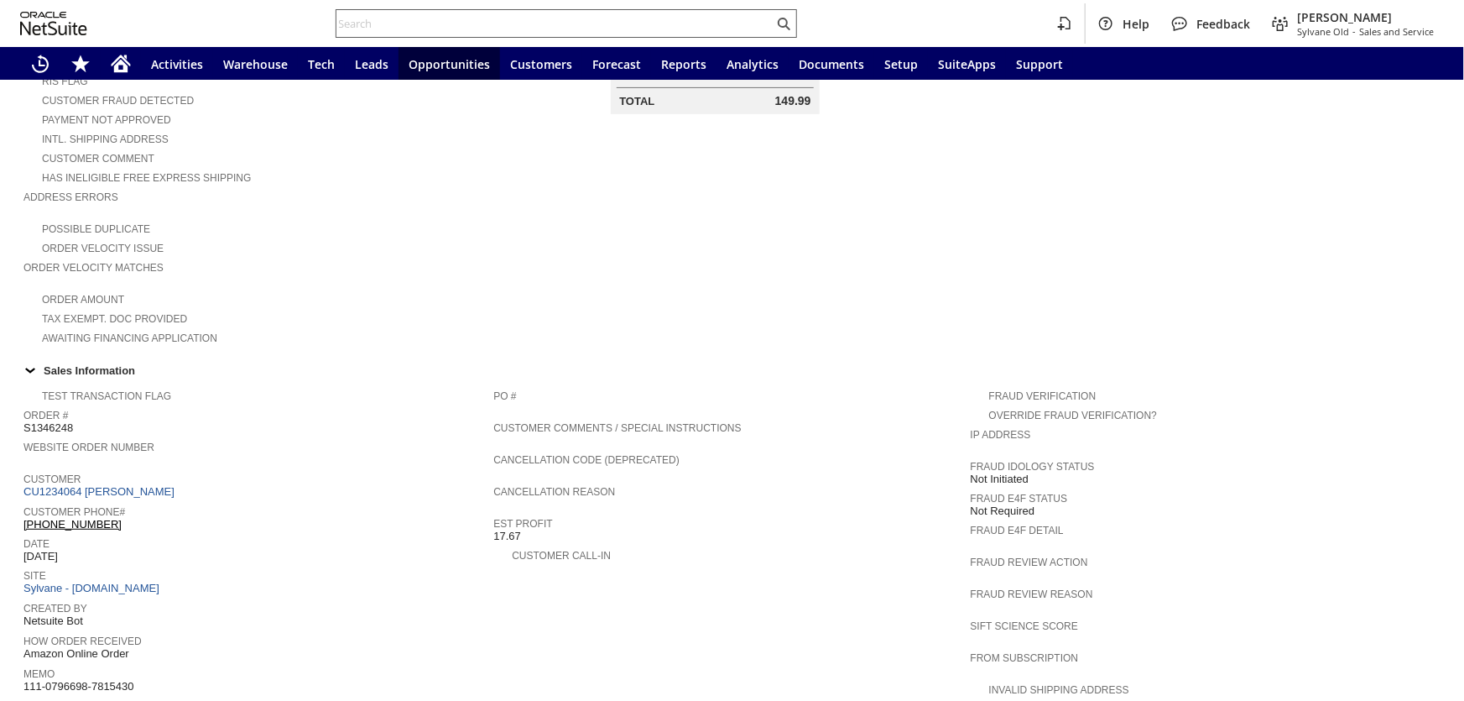
click at [446, 20] on input "text" at bounding box center [554, 23] width 437 height 20
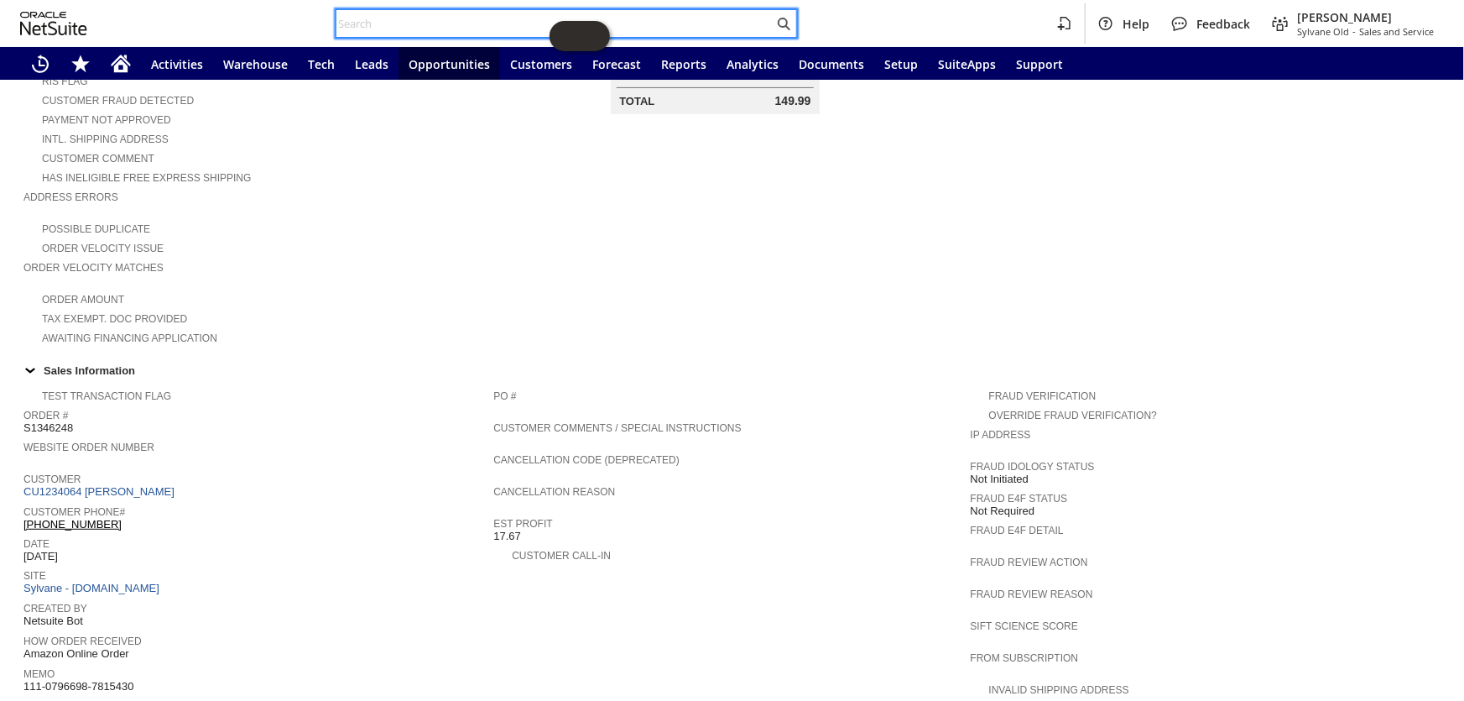
paste input "111-0796698-7815430"
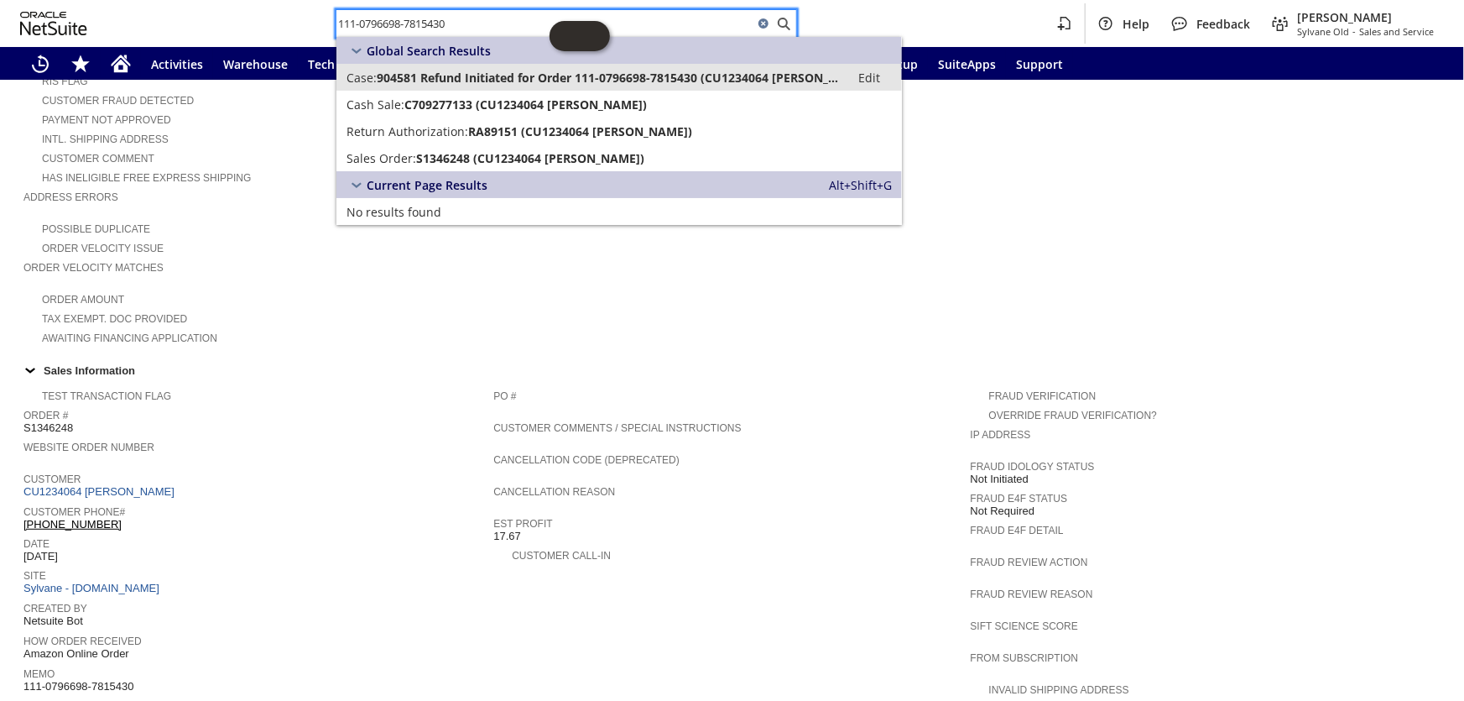
type input "111-0796698-7815430"
click at [456, 81] on span "904581 Refund Initiated for Order 111-0796698-7815430 (CU1234064 Carla Linehan)" at bounding box center [608, 78] width 463 height 16
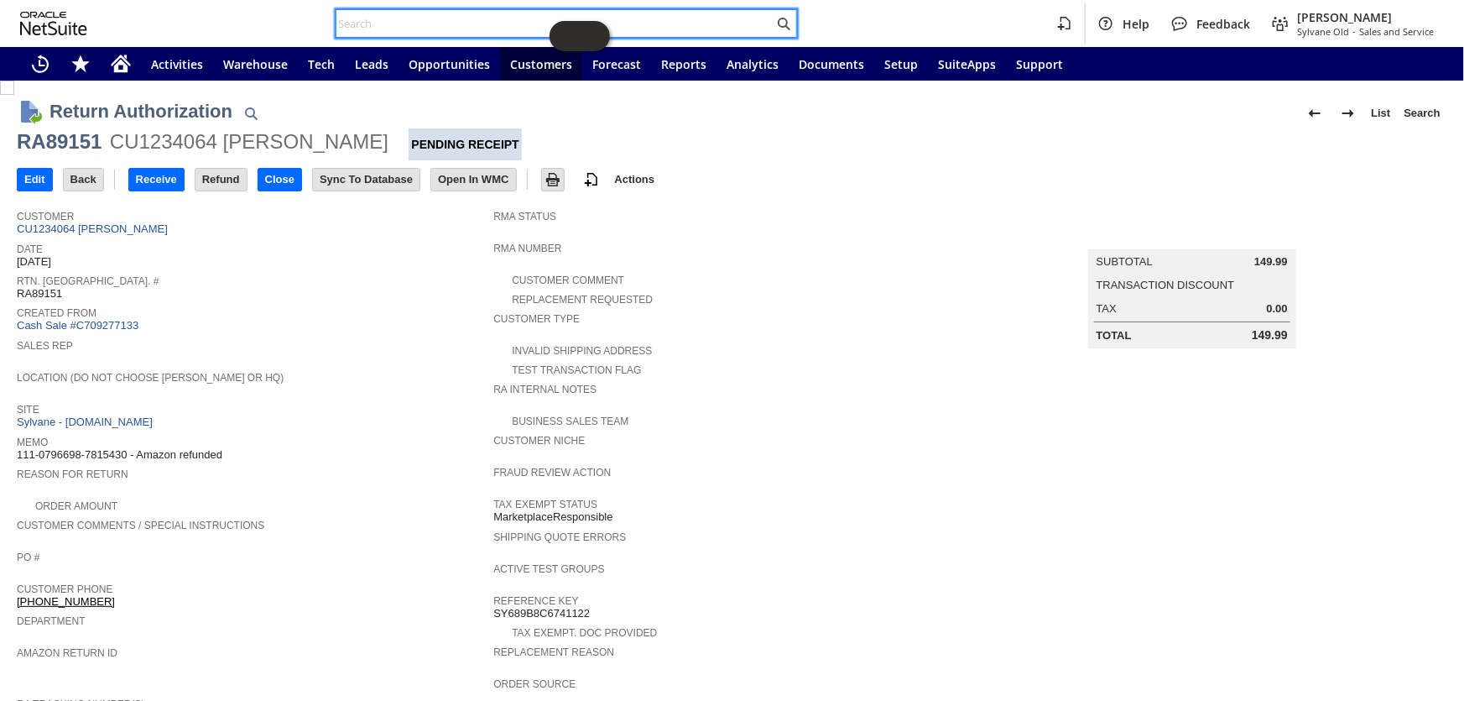
click at [462, 19] on input "text" at bounding box center [554, 23] width 437 height 20
paste input "112-3070676-9093846"
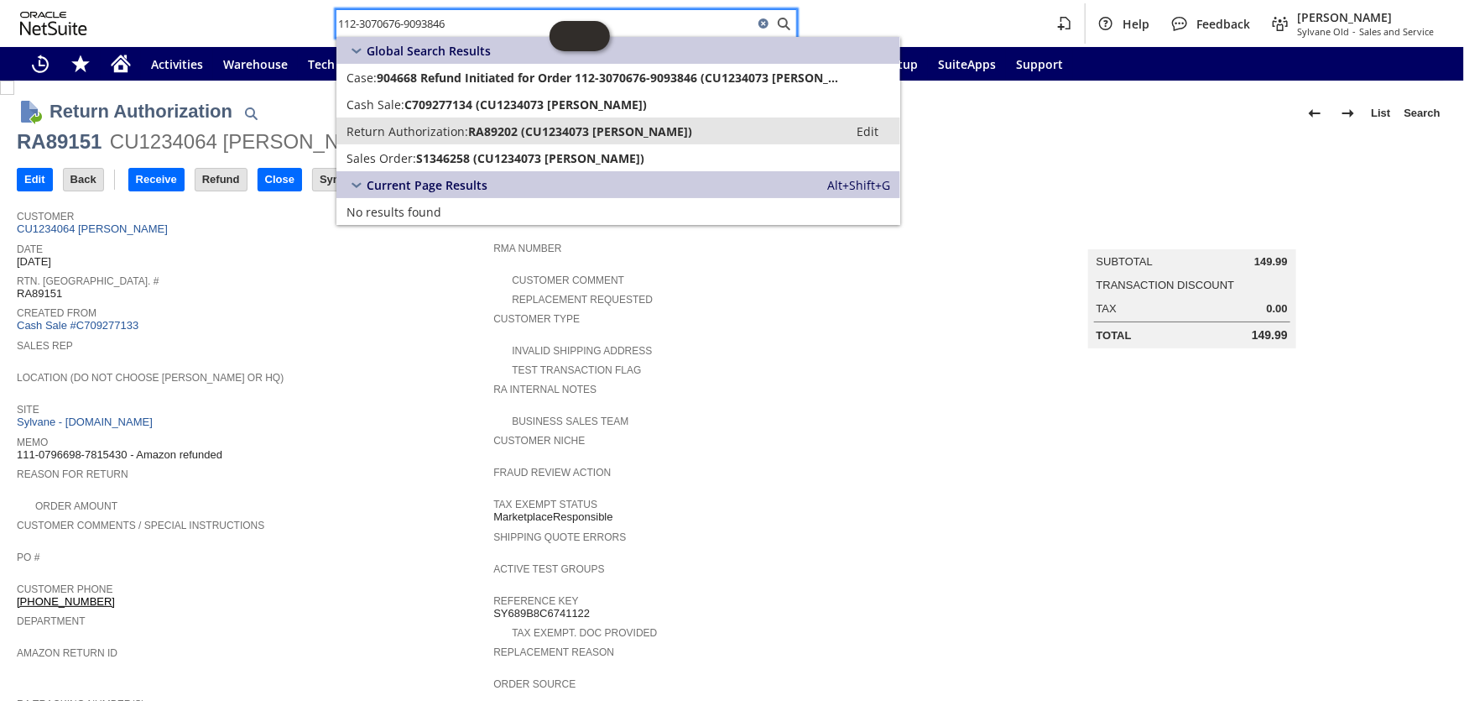
type input "112-3070676-9093846"
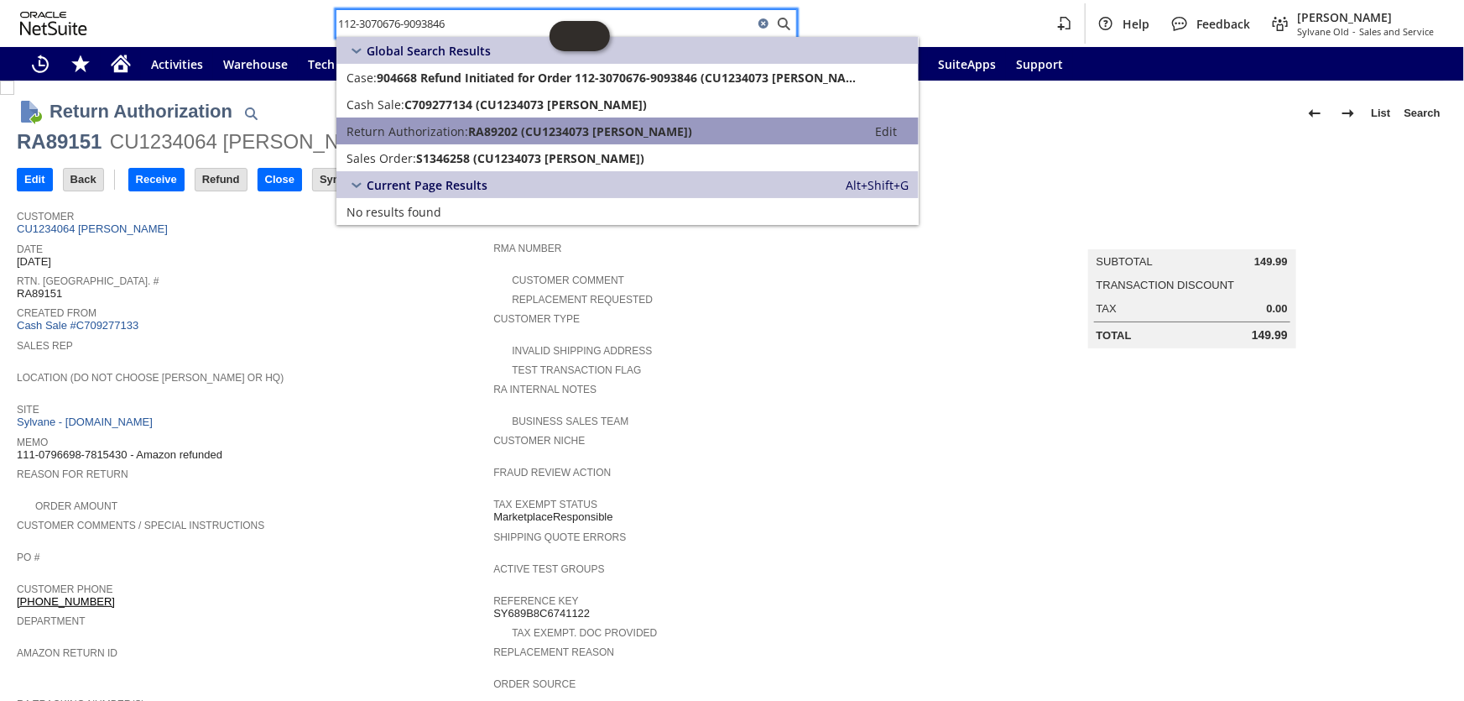
click at [477, 133] on span "RA89202 (CU1234073 Alex Caldwell)" at bounding box center [580, 131] width 224 height 16
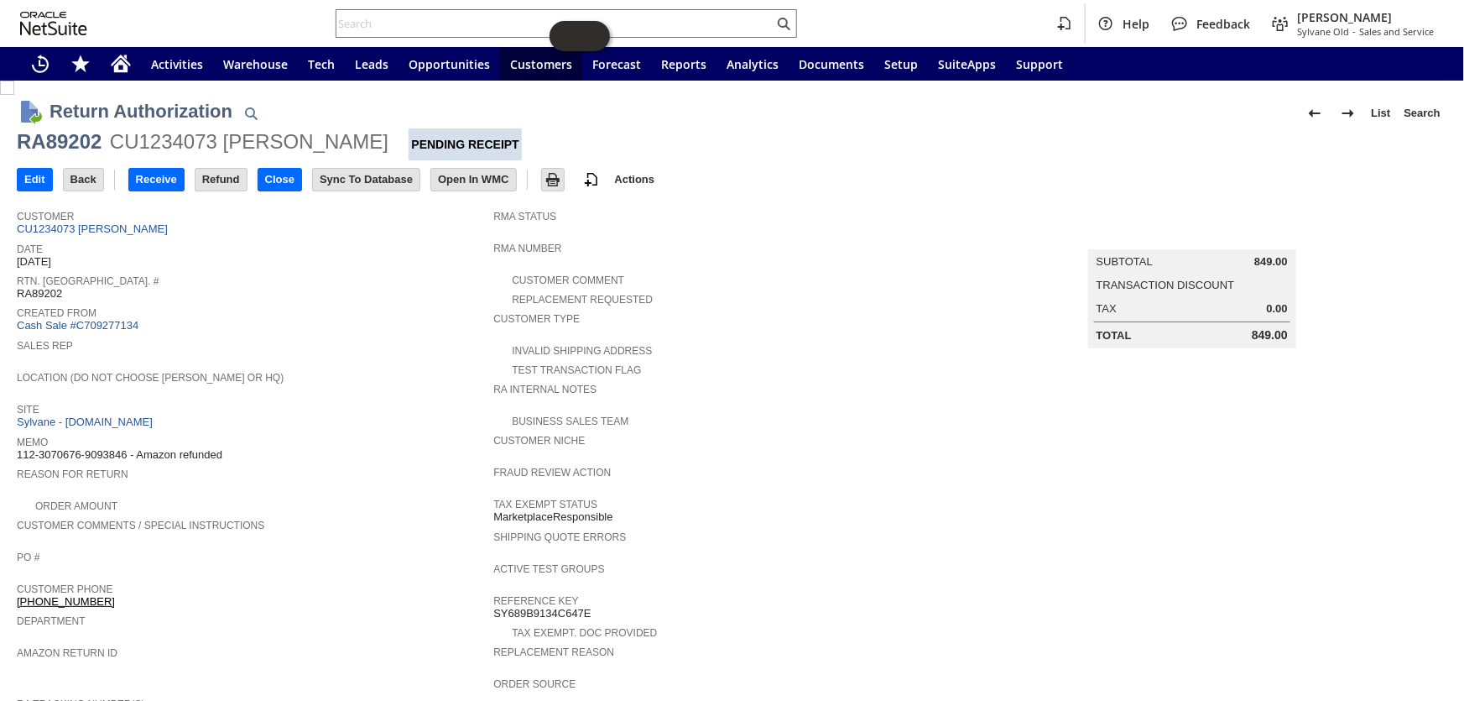
scroll to position [381, 0]
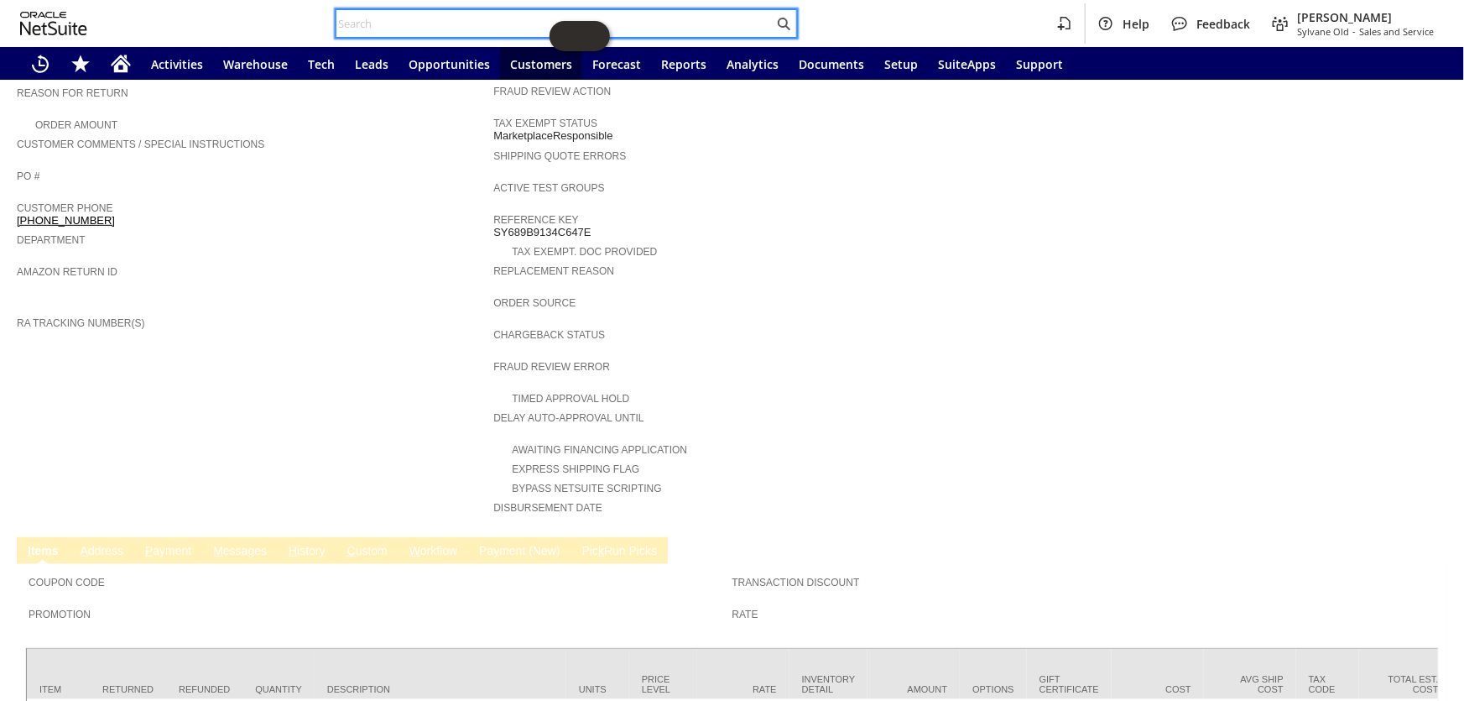
click at [373, 18] on input "text" at bounding box center [554, 23] width 437 height 20
paste input "113-9796747-7455437"
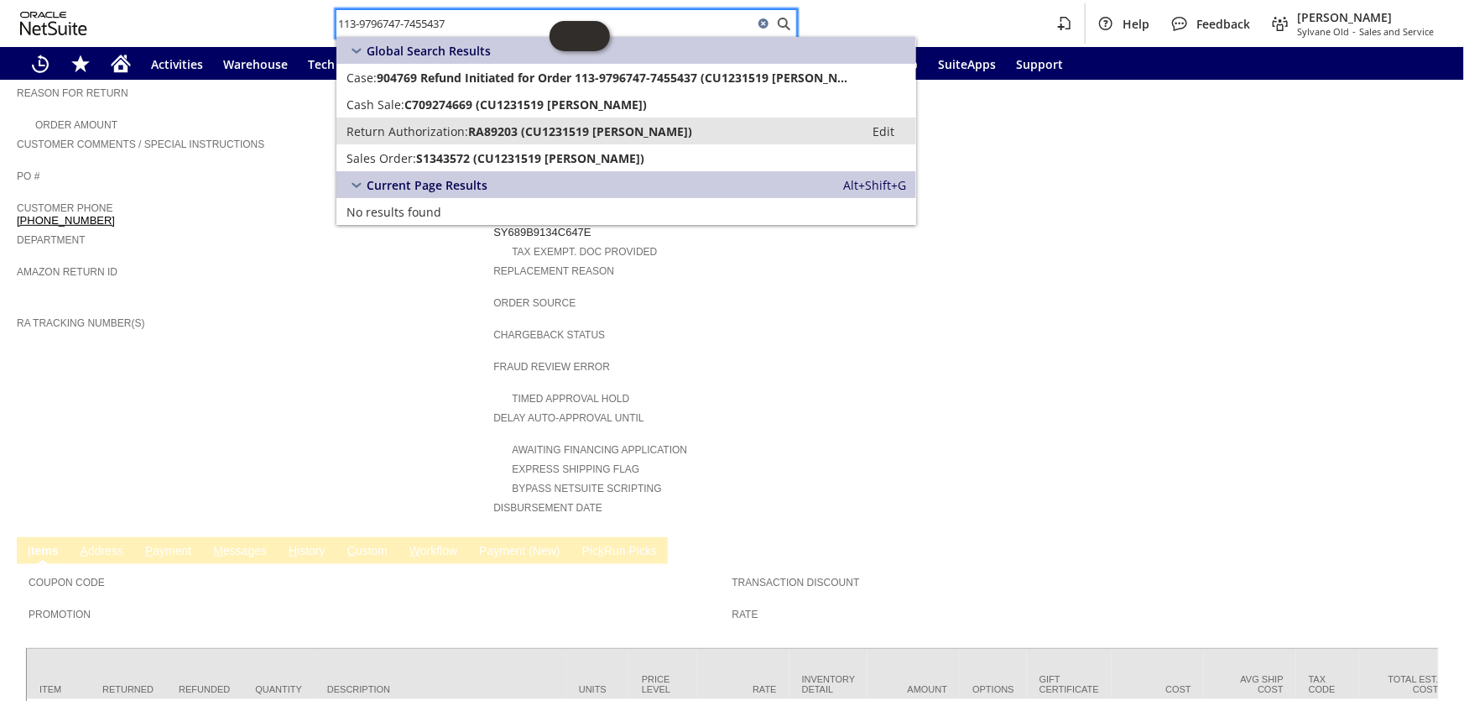
type input "113-9796747-7455437"
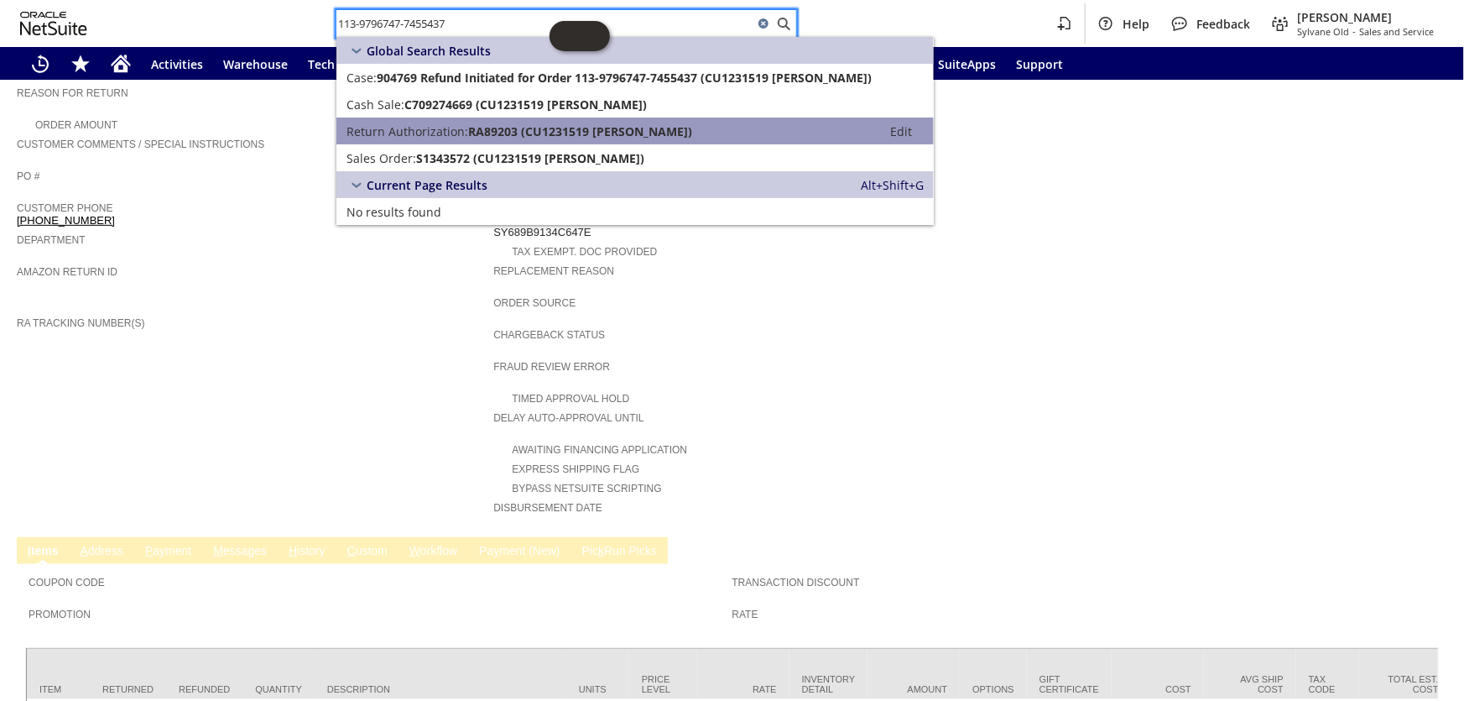
click at [474, 130] on span "RA89203 (CU1231519 Leslie Customer)" at bounding box center [580, 131] width 224 height 16
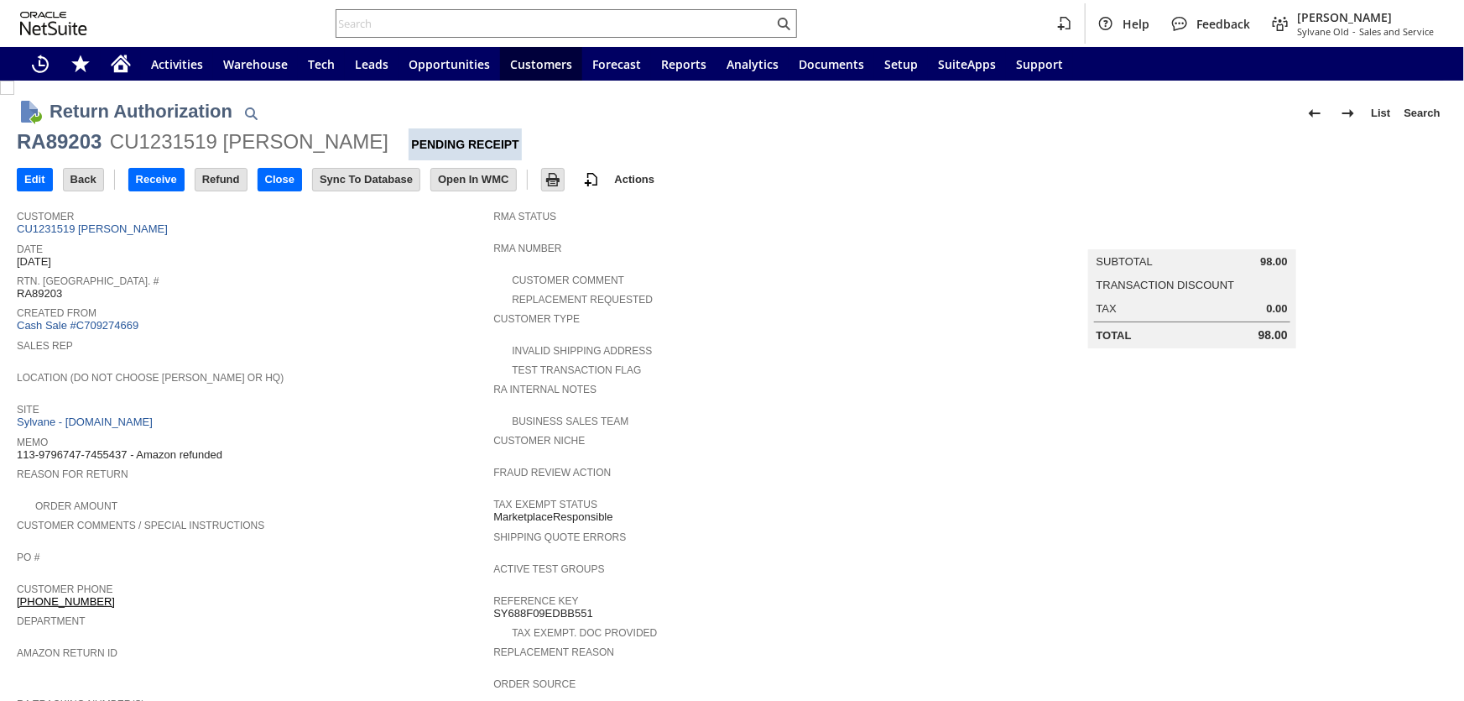
scroll to position [381, 0]
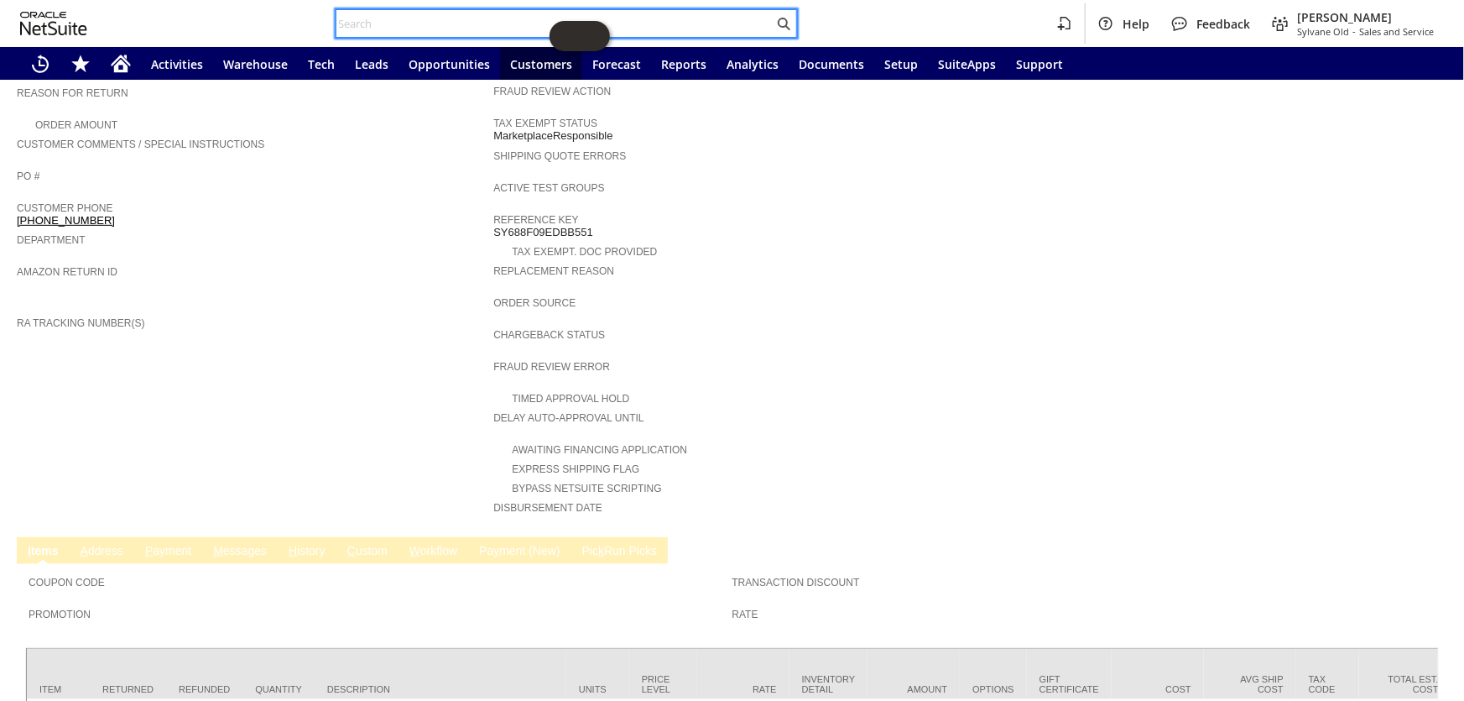
click at [441, 24] on input "text" at bounding box center [554, 23] width 437 height 20
paste input "111-3356465-7317802"
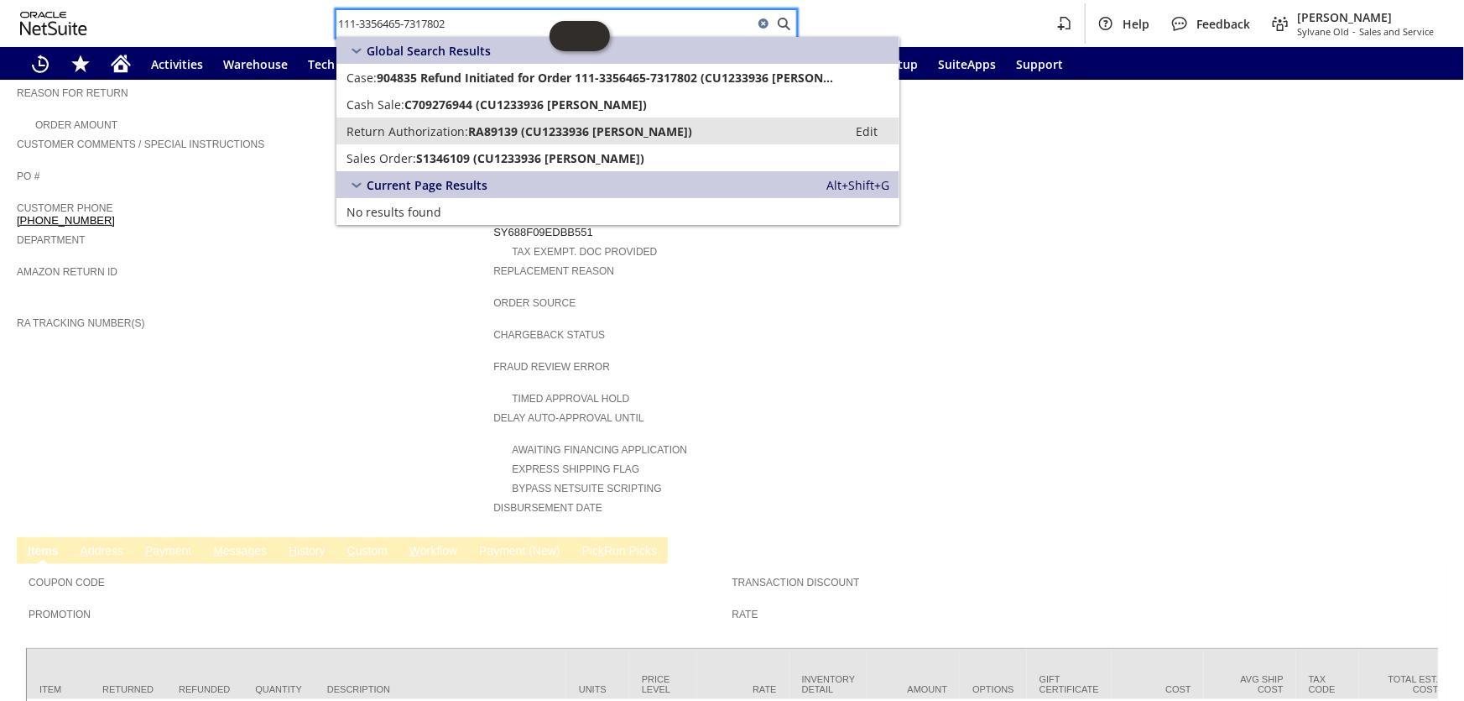
type input "111-3356465-7317802"
click at [508, 128] on span "RA89139 (CU1233936 Justin Powell)" at bounding box center [580, 131] width 224 height 16
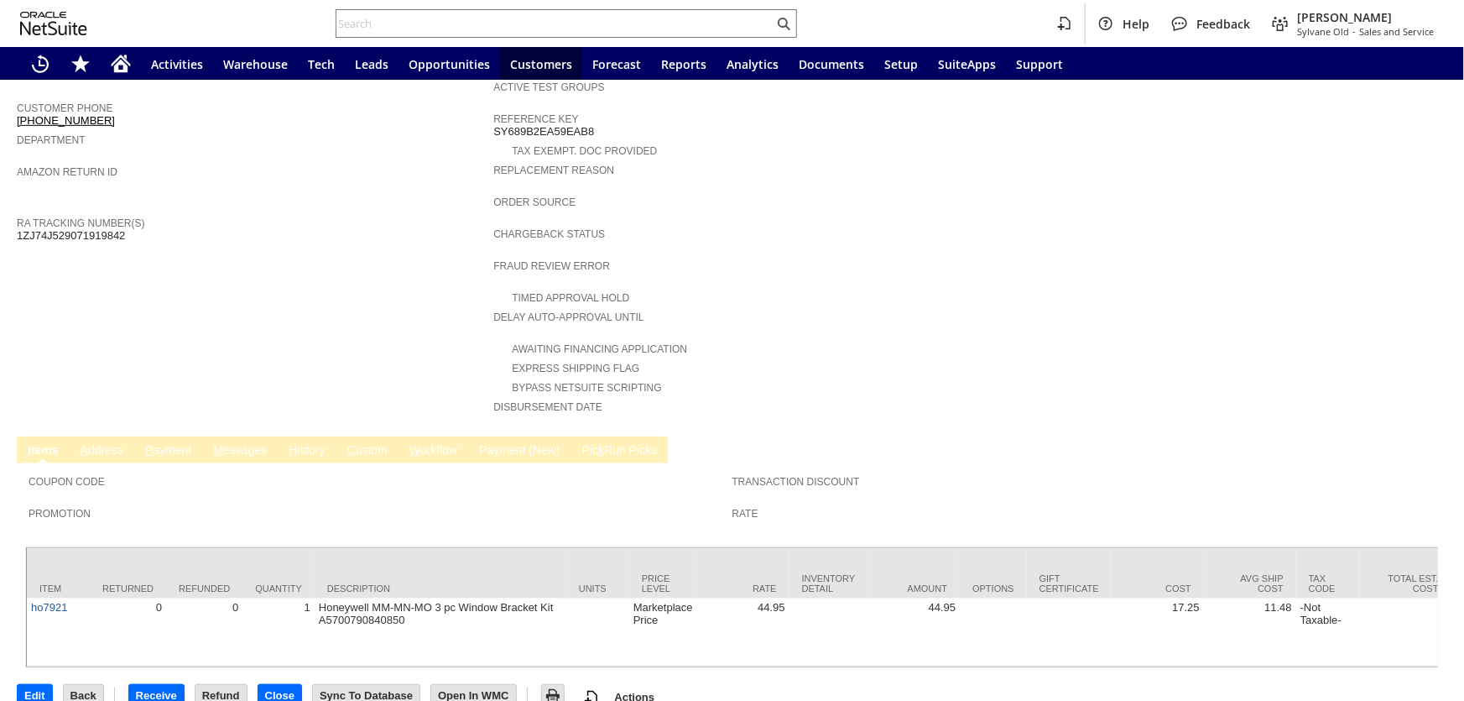
scroll to position [253, 0]
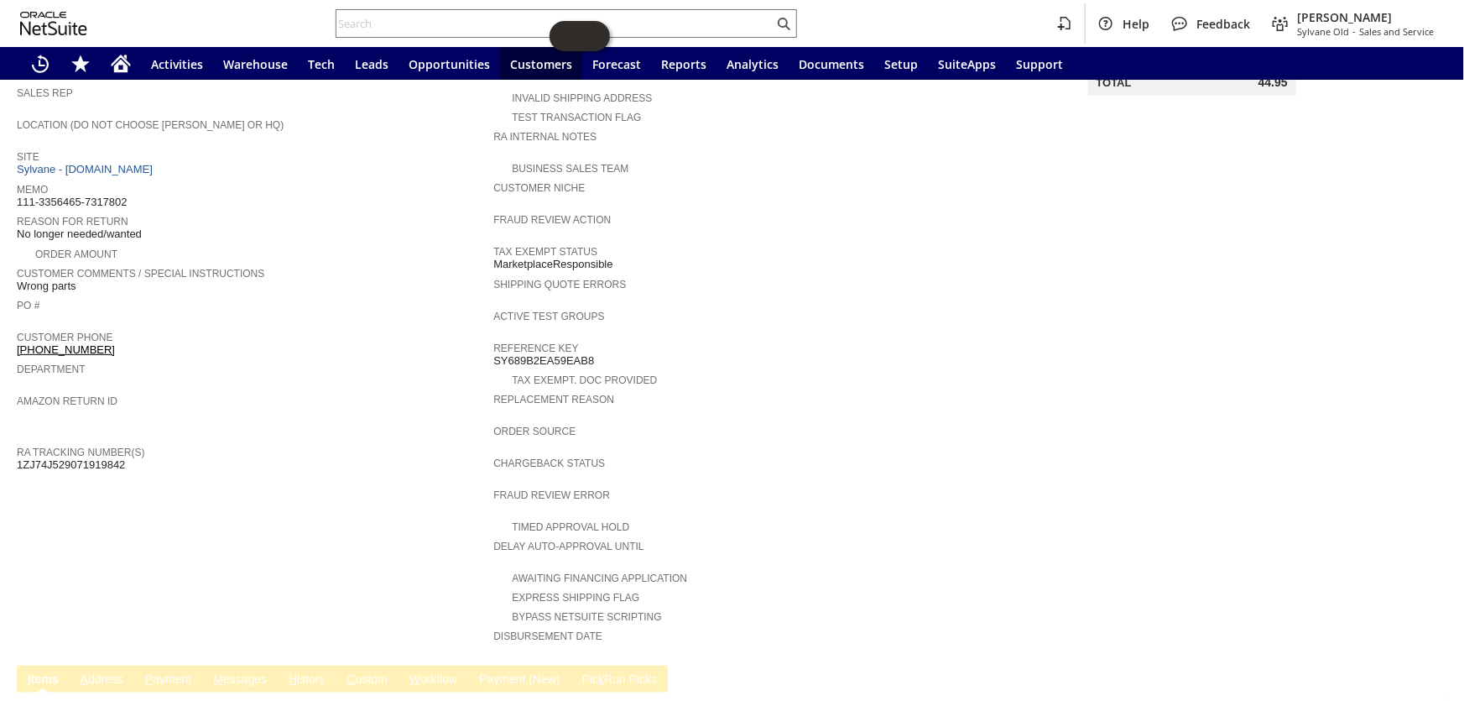
drag, startPoint x: 132, startPoint y: 440, endPoint x: 18, endPoint y: 436, distance: 113.3
click at [18, 441] on div "RA Tracking Number(s) 1ZJ74J529071919842" at bounding box center [251, 456] width 468 height 30
copy span "1ZJ74J529071919842"
click at [506, 18] on input "text" at bounding box center [554, 23] width 437 height 20
paste input "114-0762269-2055449"
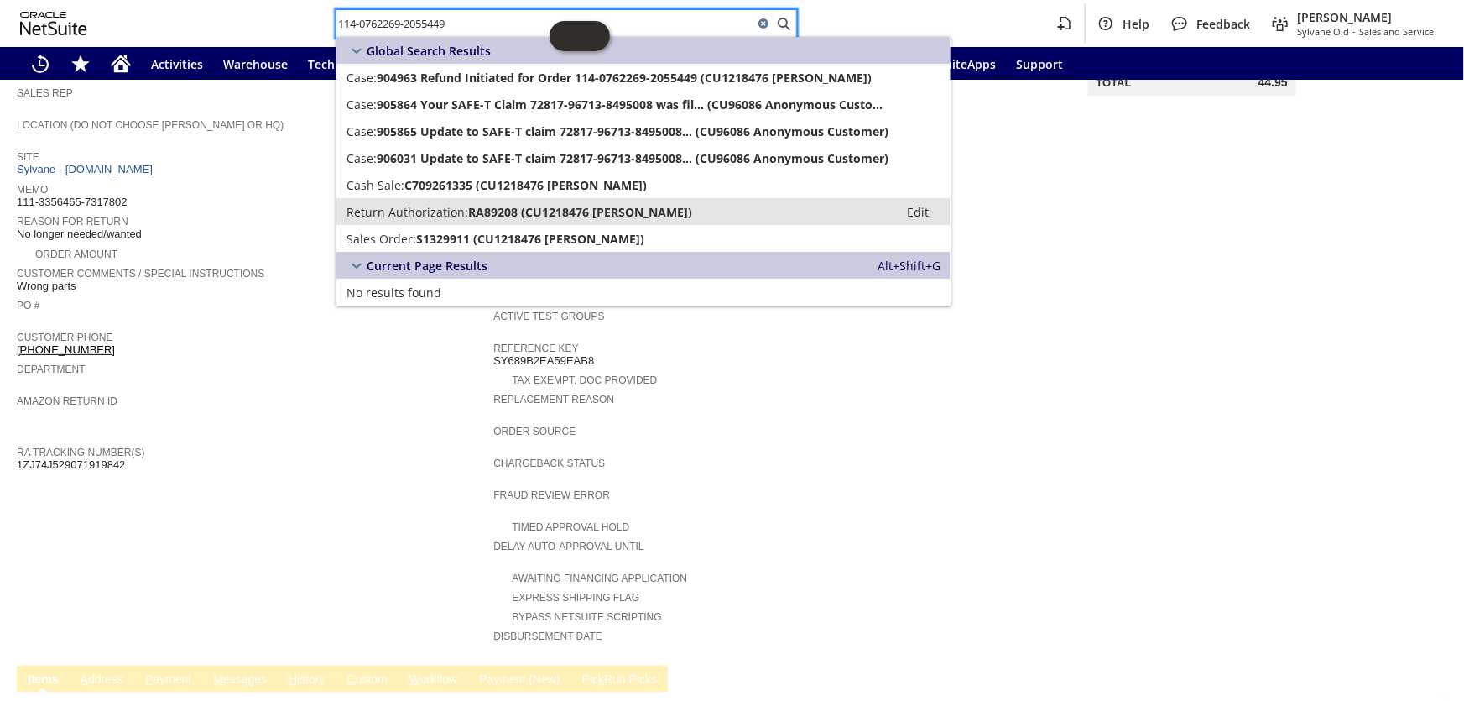
type input "114-0762269-2055449"
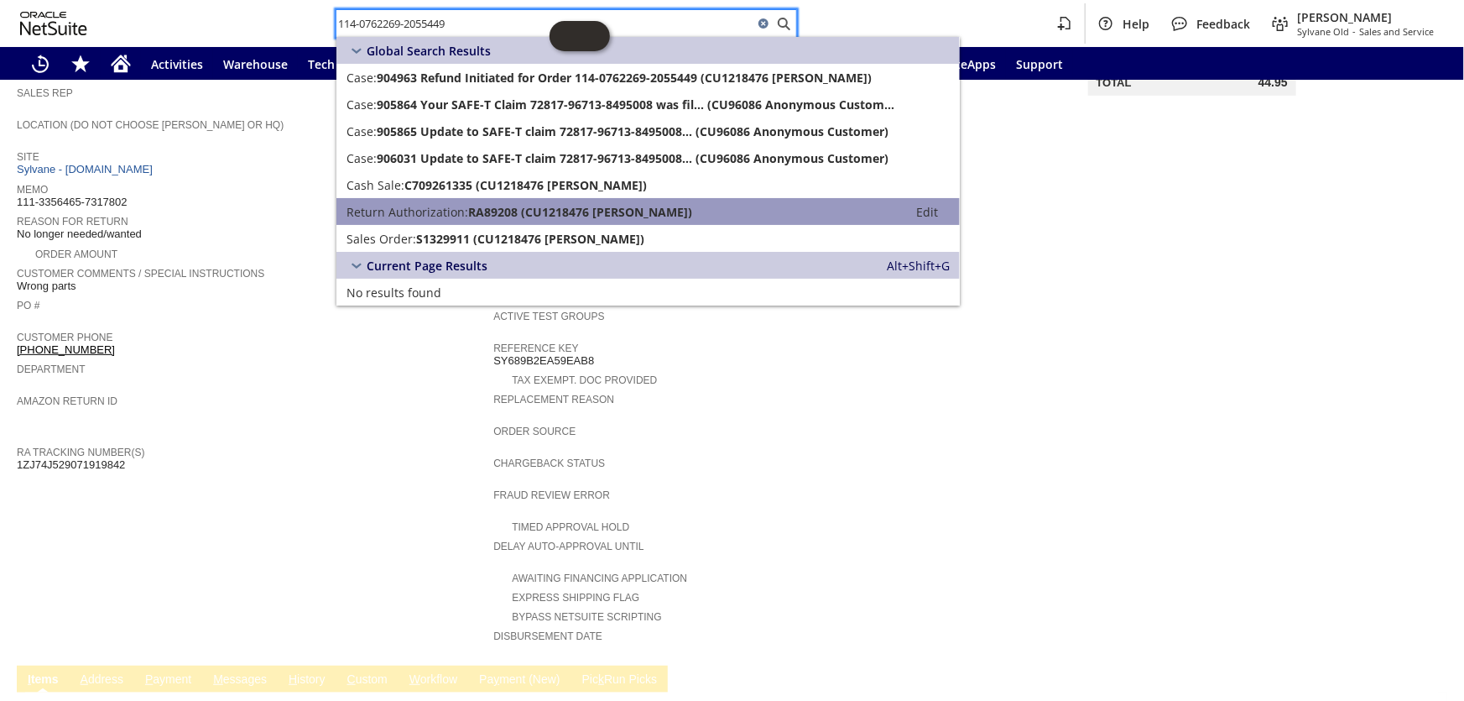
click at [569, 216] on span "RA89208 (CU1218476 Kerry Lee)" at bounding box center [580, 212] width 224 height 16
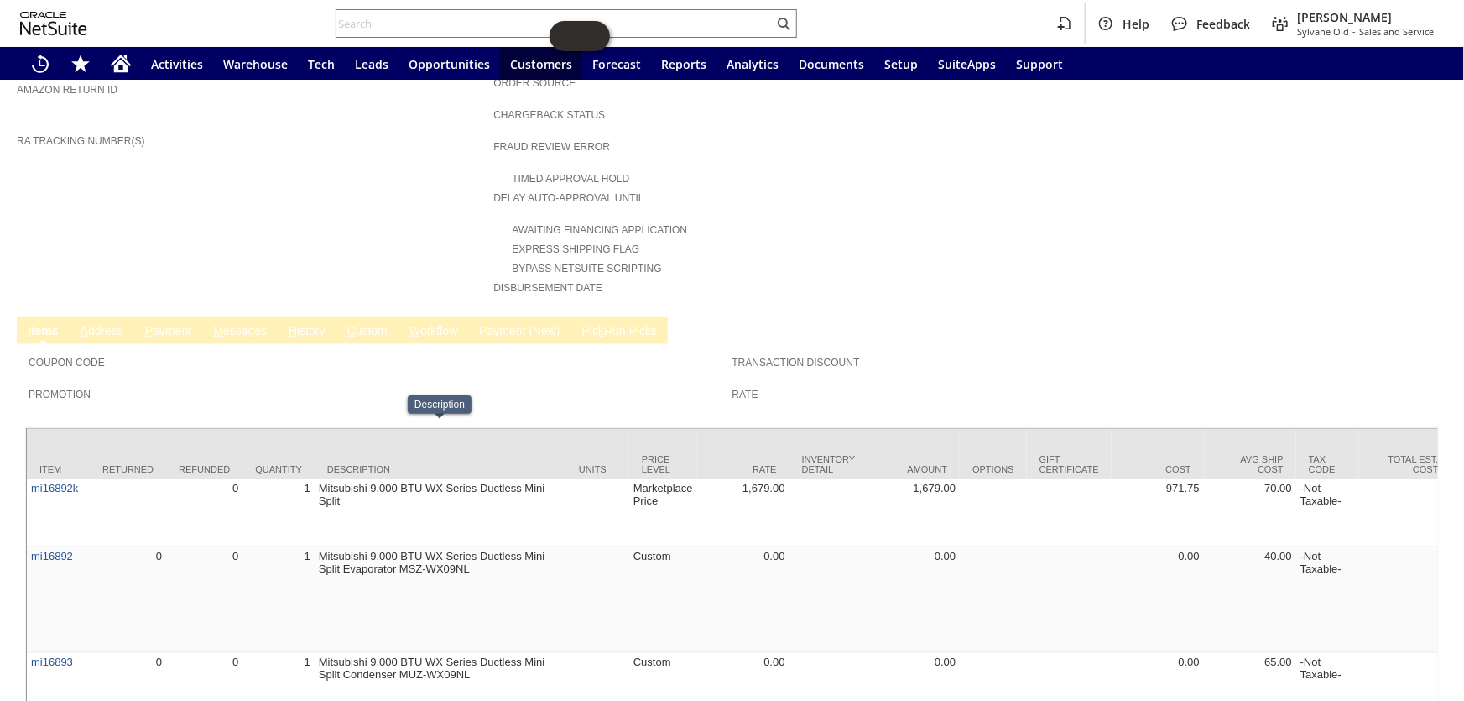
scroll to position [534, 0]
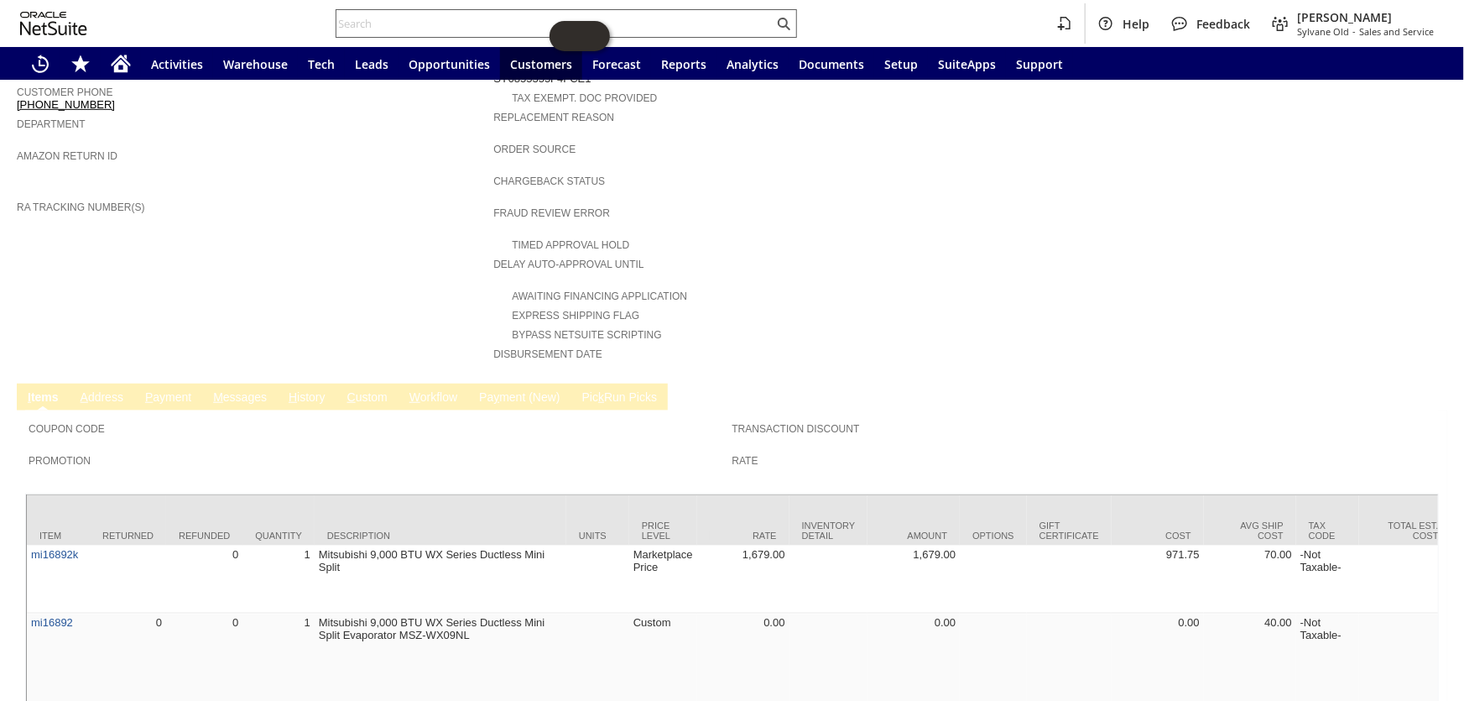
click at [438, 28] on input "text" at bounding box center [554, 23] width 437 height 20
paste input "111-5076671-1668254"
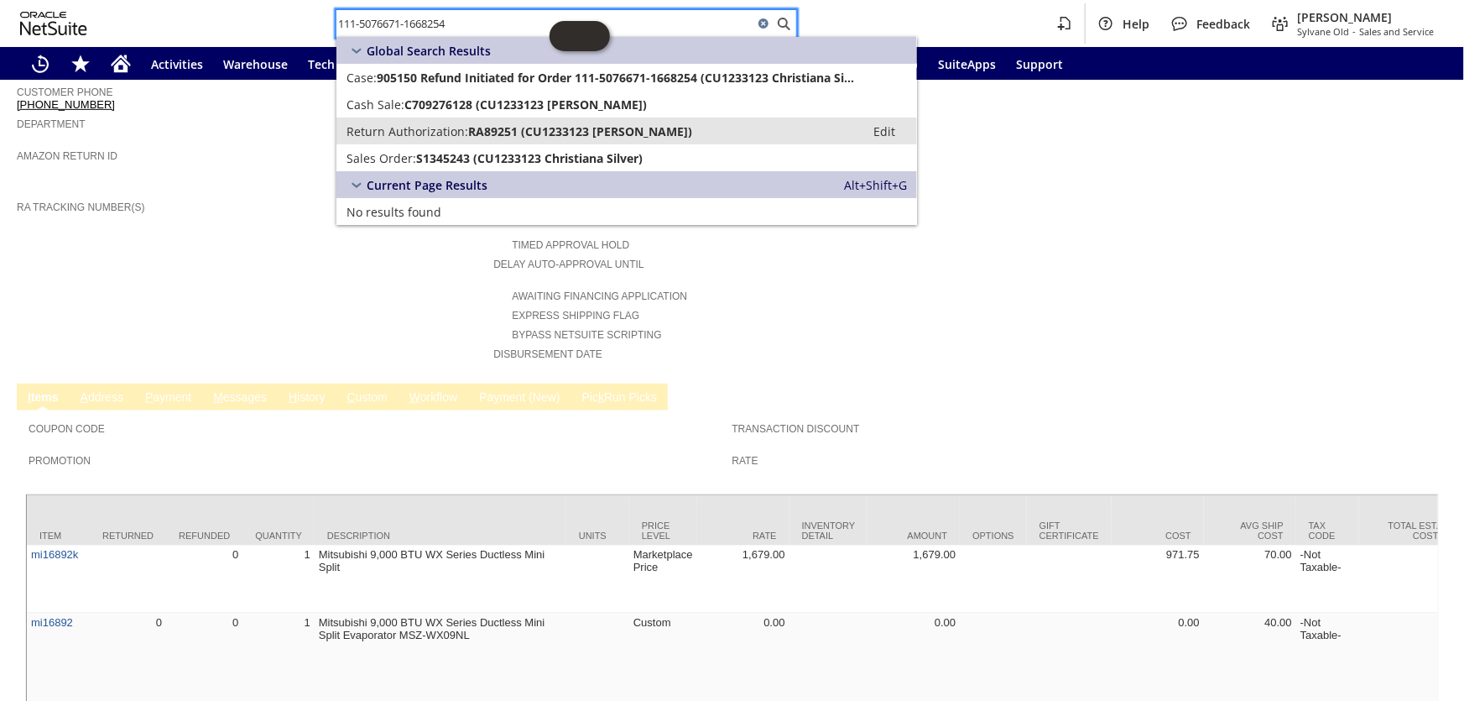
type input "111-5076671-1668254"
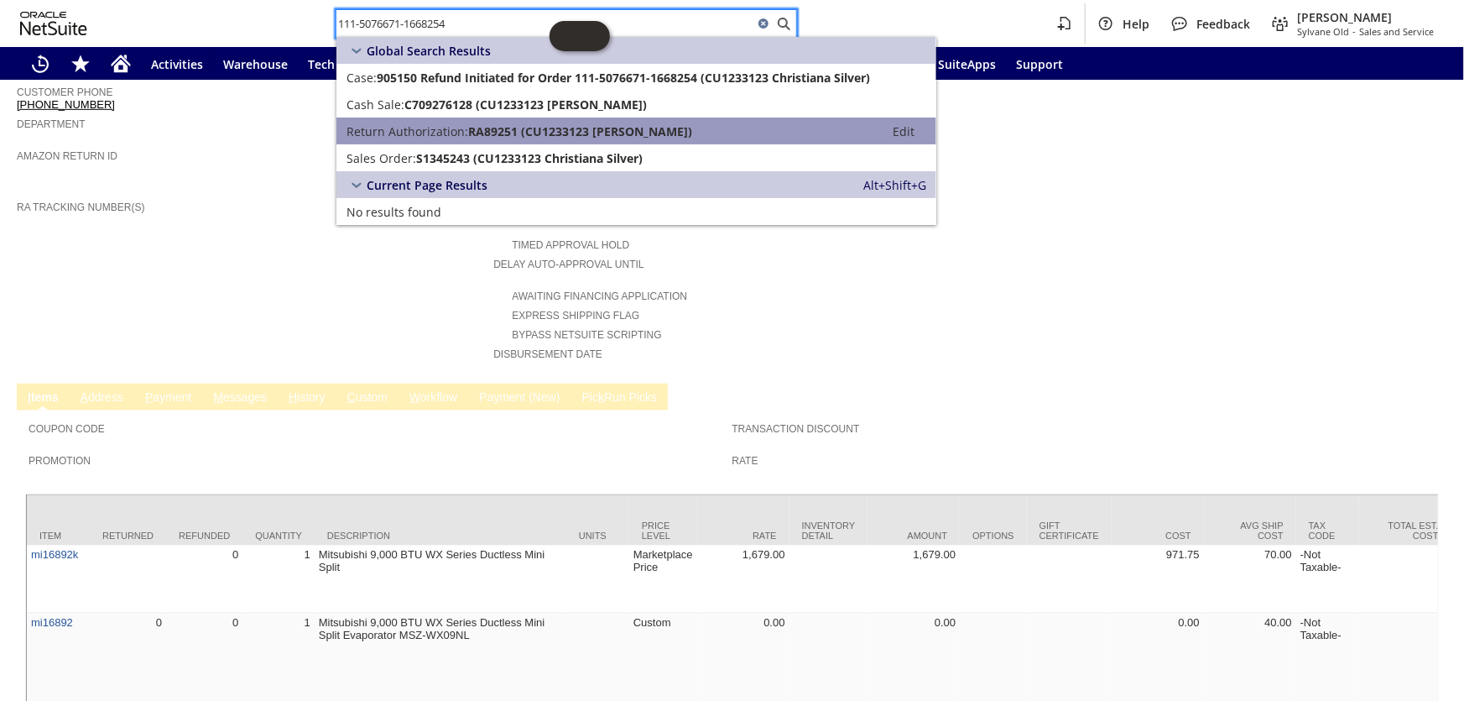
click at [526, 125] on span "RA89251 (CU1233123 [PERSON_NAME])" at bounding box center [580, 131] width 224 height 16
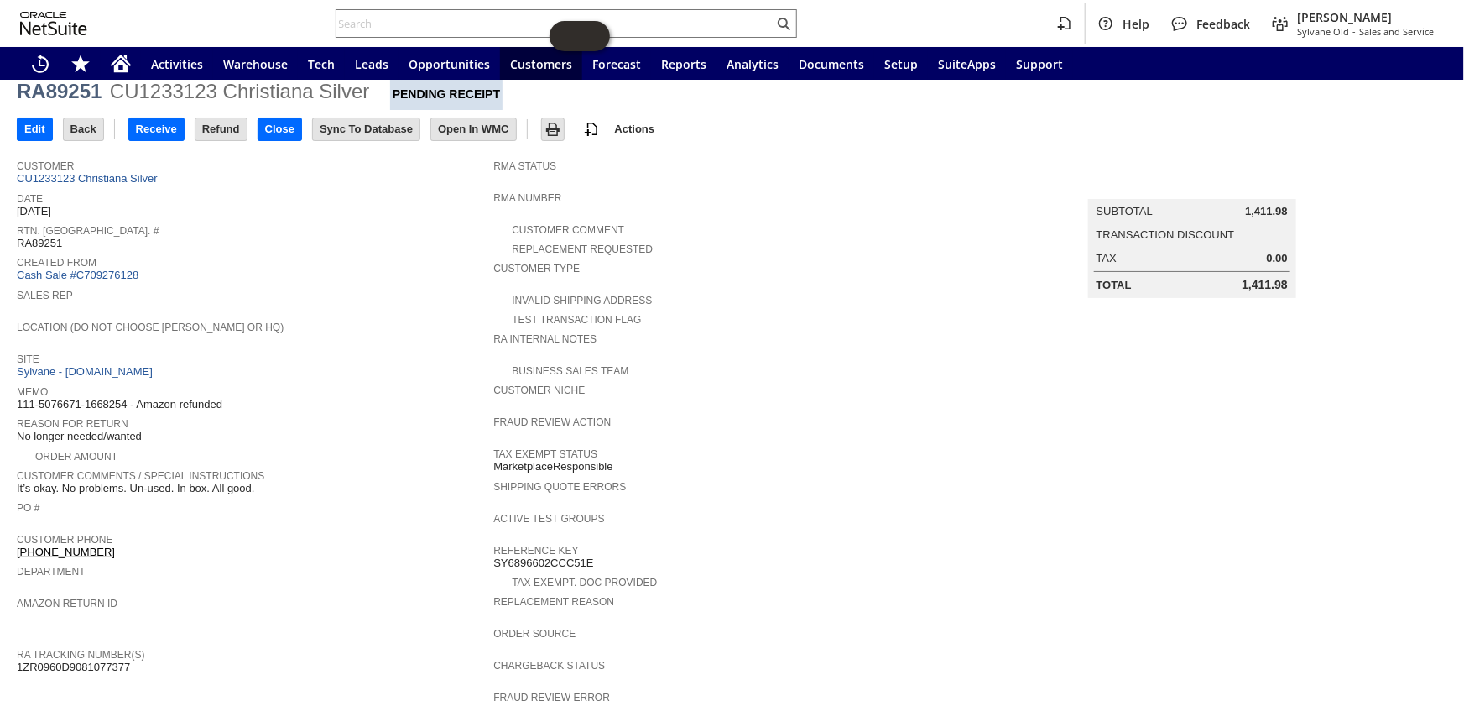
scroll to position [31, 0]
